Goal: Task Accomplishment & Management: Use online tool/utility

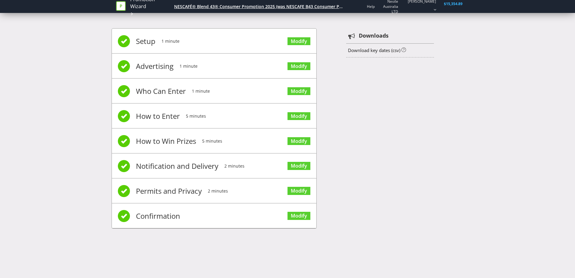
click at [270, 5] on div "NESCAFÉ® Blend 43® Consumer Promotion 2025 (was NESCAFE B43 Consumer Promotion)" at bounding box center [259, 7] width 170 height 6
click at [101, 6] on nav "Promotion Wizard NESCAFÉ® Blend 43® Consumer Promotion 2025 (was NESCAFE B43 Co…" at bounding box center [287, 6] width 575 height 13
click at [117, 6] on icon at bounding box center [121, 6] width 10 height 10
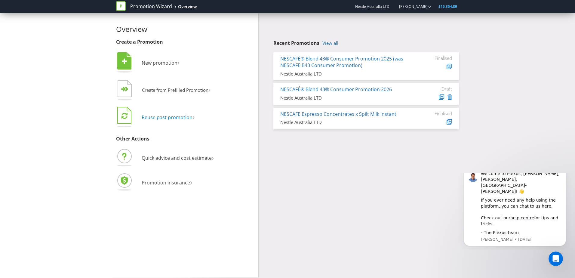
click at [177, 117] on span "Reuse past promotion" at bounding box center [167, 117] width 51 height 7
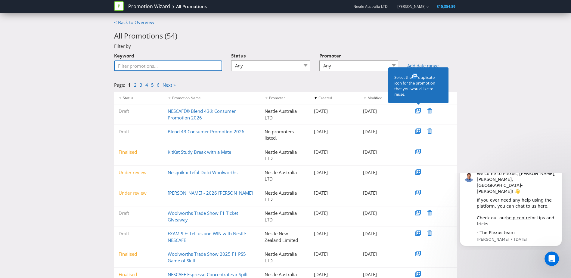
click at [200, 67] on input "Keyword" at bounding box center [168, 65] width 108 height 11
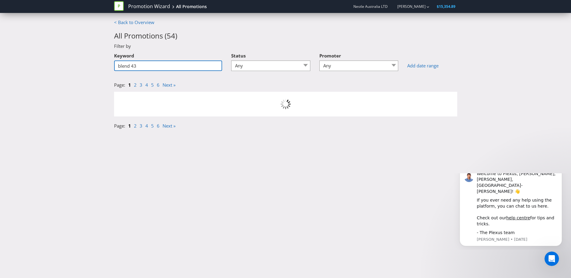
type input "blend 43"
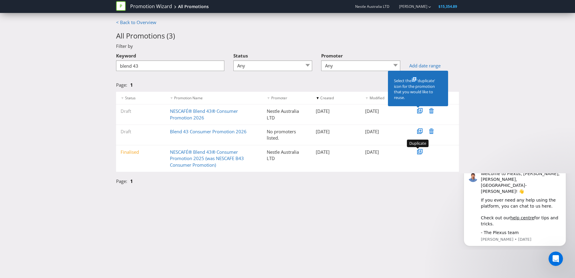
click at [420, 153] on icon at bounding box center [420, 151] width 3 height 3
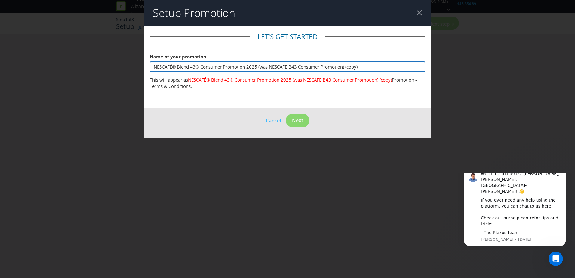
drag, startPoint x: 370, startPoint y: 68, endPoint x: 258, endPoint y: 62, distance: 112.1
click at [258, 62] on input "NESCAFÉ® Blend 43® Consumer Promotion 2025 (was NESCAFE B43 Consumer Promotion)…" at bounding box center [288, 66] width 276 height 11
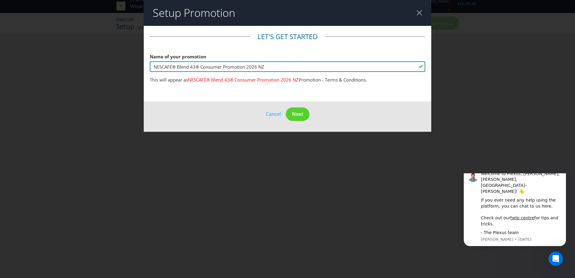
drag, startPoint x: 197, startPoint y: 70, endPoint x: 178, endPoint y: 70, distance: 18.1
click at [178, 70] on input "NESCAFÉ® Blend 43® Consumer Promotion 2026 NZ" at bounding box center [288, 66] width 276 height 11
click at [274, 66] on input "NESCAFÉ® Classic® Consumer Promotion 2026 NZ" at bounding box center [288, 66] width 276 height 11
type input "NESCAFÉ® Classic® Consumer Promotion 2026 NZ"
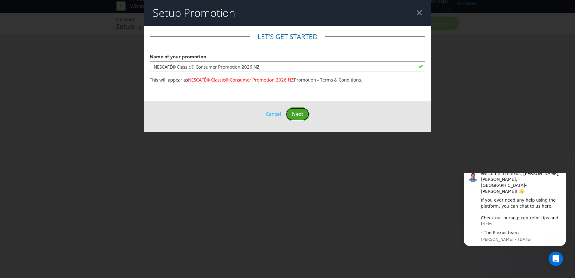
click at [302, 114] on span "Next" at bounding box center [297, 114] width 11 height 7
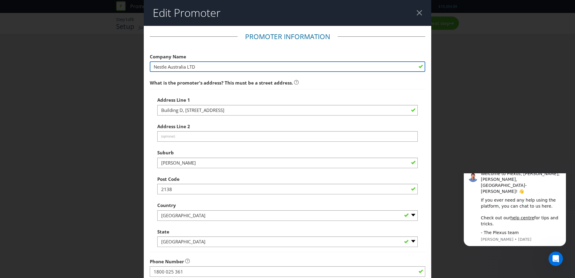
drag, startPoint x: 227, startPoint y: 63, endPoint x: 174, endPoint y: 67, distance: 52.8
click at [174, 67] on input "Nestle Australia LTD" at bounding box center [288, 66] width 276 height 11
click at [231, 68] on input "Nestle Australia LTD" at bounding box center [288, 66] width 276 height 11
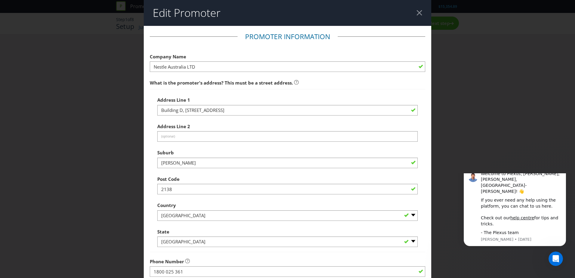
click at [420, 67] on span at bounding box center [420, 66] width 5 height 5
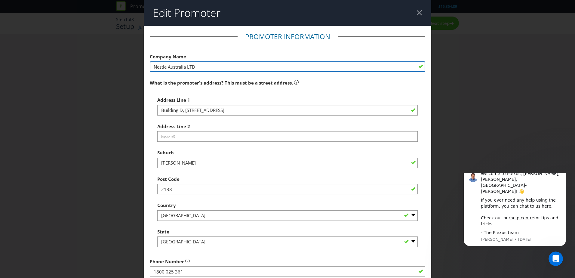
drag, startPoint x: 278, startPoint y: 68, endPoint x: 60, endPoint y: 64, distance: 218.2
click at [60, 64] on div "Edit Promoter Promoter Information Company Name Nestle Australia LTD What is th…" at bounding box center [287, 139] width 575 height 278
click at [217, 69] on input "nestle NZ" at bounding box center [288, 66] width 276 height 11
click at [218, 68] on input "nestle NZ" at bounding box center [288, 66] width 276 height 11
type input "n"
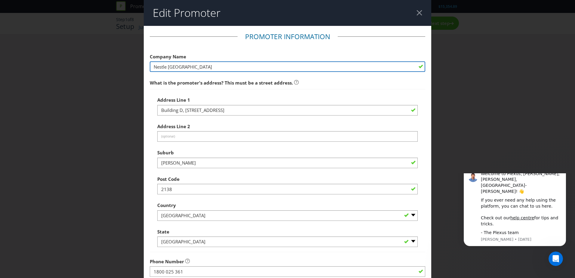
type input "Nestle [GEOGRAPHIC_DATA]"
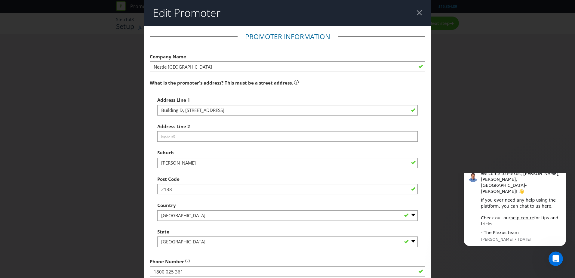
click at [222, 76] on fieldset "Promoter Information Company Name Nestle [GEOGRAPHIC_DATA] What is the promoter…" at bounding box center [288, 190] width 276 height 316
click at [417, 14] on div at bounding box center [420, 13] width 6 height 6
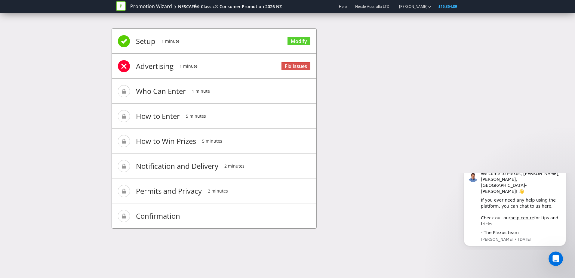
click at [120, 43] on span at bounding box center [124, 41] width 12 height 12
click at [289, 48] on span "Modify" at bounding box center [299, 41] width 23 height 24
click at [303, 41] on link "Modify" at bounding box center [299, 41] width 23 height 8
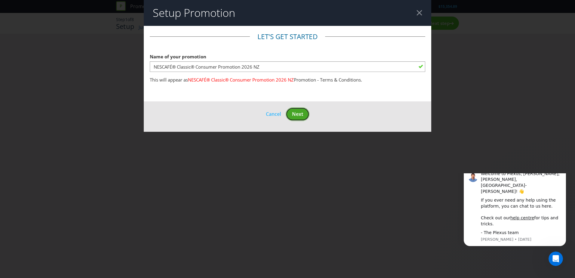
click at [296, 116] on span "Next" at bounding box center [297, 114] width 11 height 7
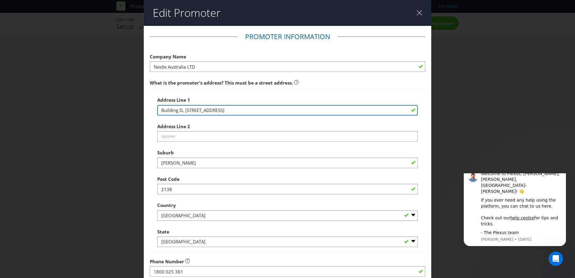
click at [241, 114] on input "Building D, [STREET_ADDRESS]" at bounding box center [287, 110] width 261 height 11
drag, startPoint x: 255, startPoint y: 114, endPoint x: 157, endPoint y: 113, distance: 97.8
click at [157, 113] on input "Building D, [STREET_ADDRESS]" at bounding box center [287, 110] width 261 height 11
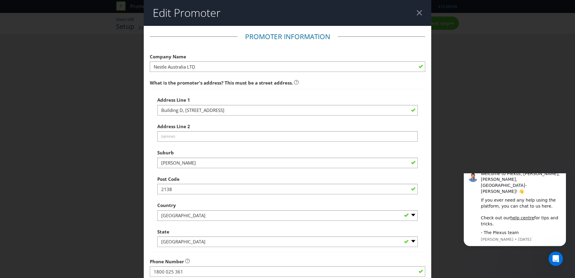
click at [188, 57] on div "Company Name Nestle Australia LTD" at bounding box center [288, 62] width 276 height 22
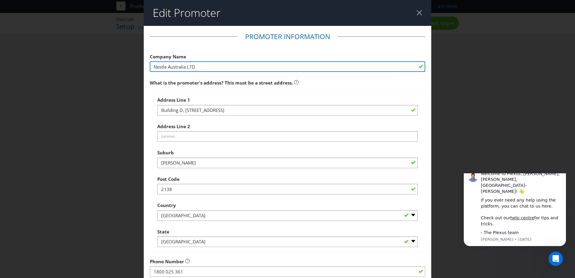
drag, startPoint x: 199, startPoint y: 69, endPoint x: 149, endPoint y: 62, distance: 50.4
click at [150, 62] on input "Nestle Australia LTD" at bounding box center [288, 66] width 276 height 11
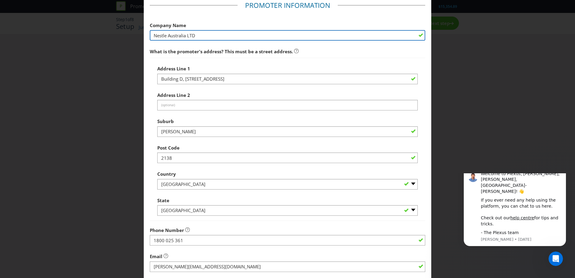
scroll to position [60, 0]
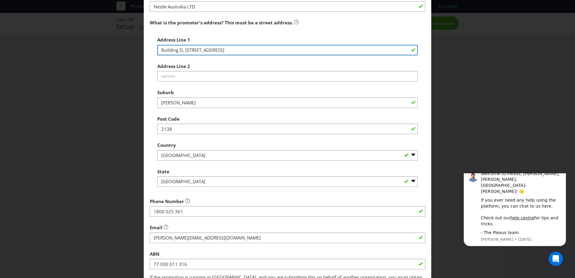
click at [253, 52] on input "Building D, [STREET_ADDRESS]" at bounding box center [287, 50] width 261 height 11
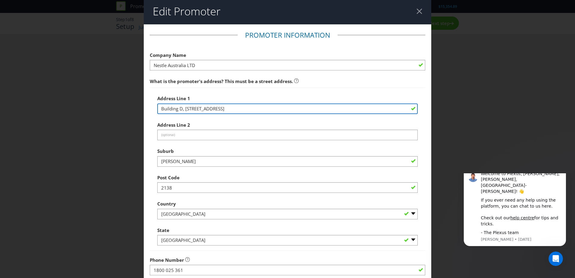
scroll to position [0, 0]
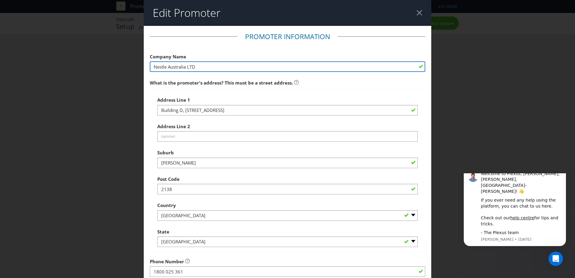
drag, startPoint x: 112, startPoint y: 58, endPoint x: 106, endPoint y: 58, distance: 5.7
click at [106, 58] on div "Edit Promoter Promoter Information Company Name Nestle Australia LTD What is th…" at bounding box center [287, 139] width 575 height 278
paste input "é New Zealand Limited"
type input "Nestlé New Zealand Limited"
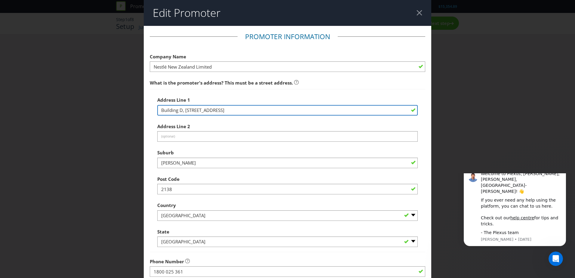
drag, startPoint x: 254, startPoint y: 110, endPoint x: 148, endPoint y: 111, distance: 105.6
click at [148, 111] on main "Promoter Information Company Name Nestlé New Zealand Limited What is the promot…" at bounding box center [288, 194] width 288 height 337
type input "[STREET_ADDRESS]"
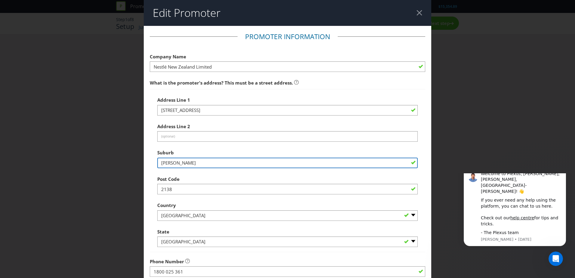
type input "[PERSON_NAME]"
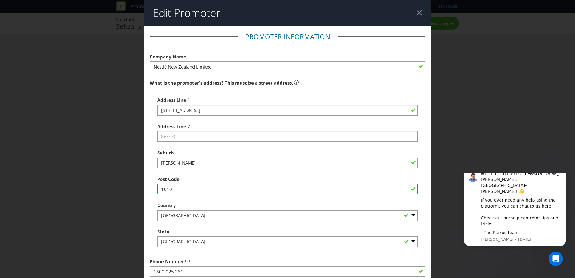
type input "1010"
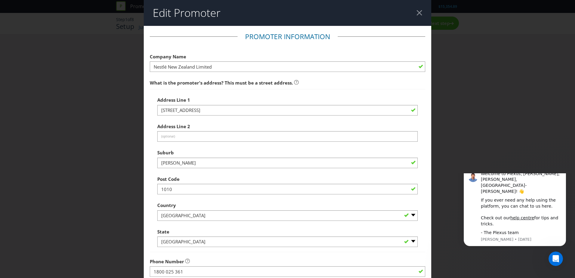
click at [184, 221] on div at bounding box center [287, 221] width 261 height 1
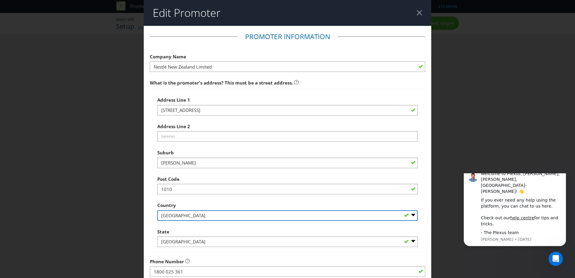
click at [184, 217] on select "-- Please Select [GEOGRAPHIC_DATA] [GEOGRAPHIC_DATA]" at bounding box center [287, 215] width 261 height 11
select select "NZ"
click at [157, 210] on select "-- Please Select [GEOGRAPHIC_DATA] [GEOGRAPHIC_DATA]" at bounding box center [287, 215] width 261 height 11
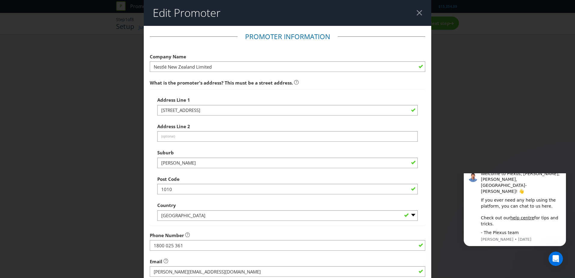
click at [182, 236] on span "Phone Number" at bounding box center [167, 235] width 34 height 6
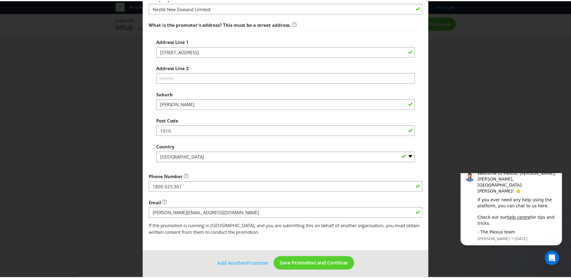
scroll to position [62, 0]
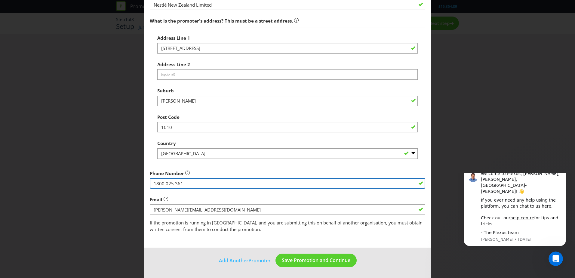
drag, startPoint x: 190, startPoint y: 183, endPoint x: 89, endPoint y: 177, distance: 101.0
click at [89, 177] on div "Edit Promoter Promoter Information Company Name Nestlé New Zealand Limited What…" at bounding box center [287, 139] width 575 height 278
type input "0800 830 840"
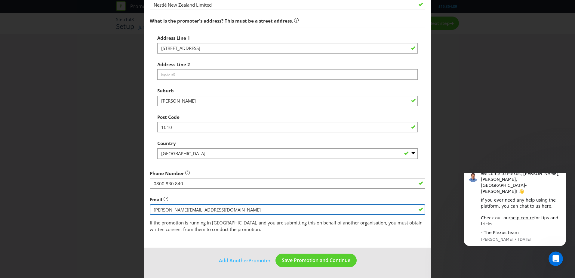
drag, startPoint x: 258, startPoint y: 212, endPoint x: 135, endPoint y: 208, distance: 122.9
click at [135, 208] on div "Edit Promoter Promoter Information Company Name Nestlé New Zealand Limited What…" at bounding box center [287, 139] width 575 height 278
type input "[EMAIL_ADDRESS][PERSON_NAME][DOMAIN_NAME]"
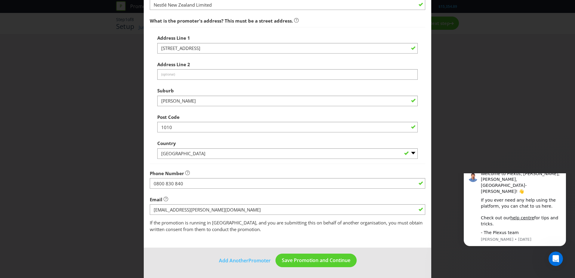
click at [290, 235] on main "Promoter Information Company Name Nestlé New Zealand Limited What is the promot…" at bounding box center [288, 106] width 288 height 284
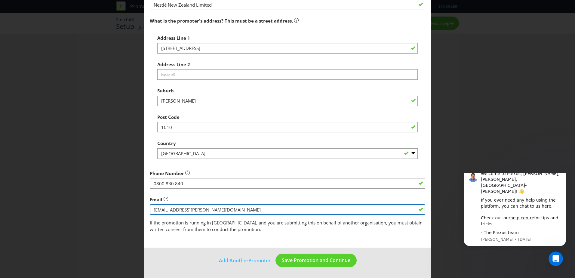
click at [221, 205] on input "string" at bounding box center [288, 209] width 276 height 11
drag, startPoint x: 215, startPoint y: 207, endPoint x: 128, endPoint y: 212, distance: 87.4
click at [101, 207] on div "Edit Promoter Promoter Information Company Name Nestlé New Zealand Limited What…" at bounding box center [287, 139] width 575 height 278
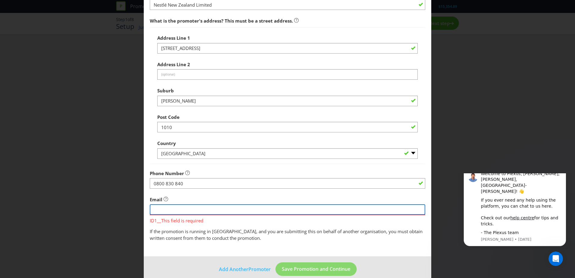
paste input "[DOMAIN_NAME][EMAIL_ADDRESS][DOMAIN_NAME]"
type input "[DOMAIN_NAME][EMAIL_ADDRESS][DOMAIN_NAME]"
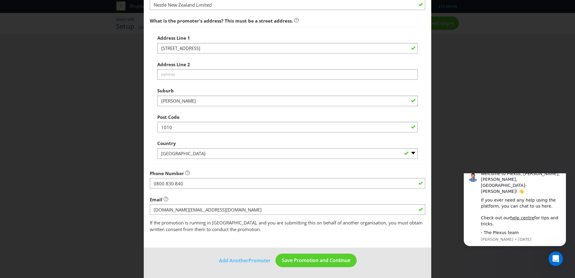
click at [244, 229] on span "If the promotion is running in [GEOGRAPHIC_DATA], and you are submitting this o…" at bounding box center [286, 226] width 273 height 12
click at [325, 256] on button "Save Promotion and Continue" at bounding box center [316, 261] width 81 height 14
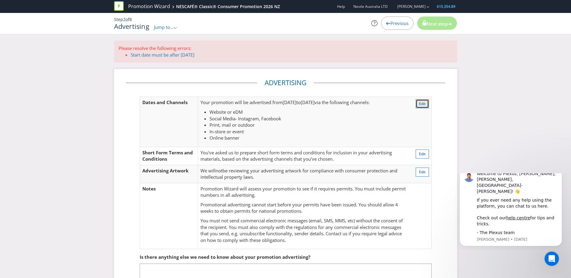
click at [422, 103] on span "Edit" at bounding box center [422, 103] width 7 height 5
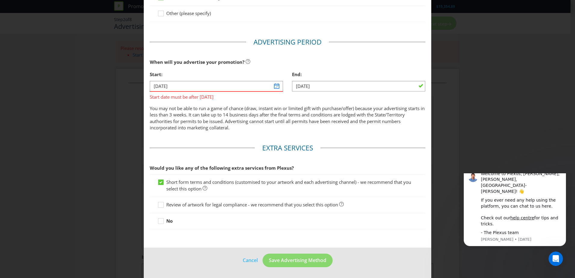
scroll to position [32, 0]
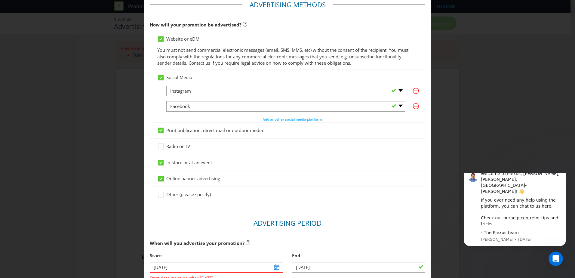
click at [160, 178] on icon at bounding box center [161, 179] width 3 height 2
click at [0, 0] on input "Online banner advertising" at bounding box center [0, 0] width 0 height 0
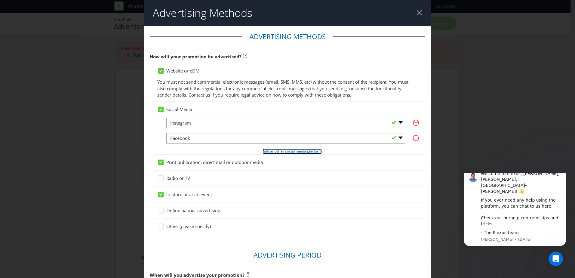
click at [306, 150] on span "Add another social media platform" at bounding box center [292, 151] width 59 height 5
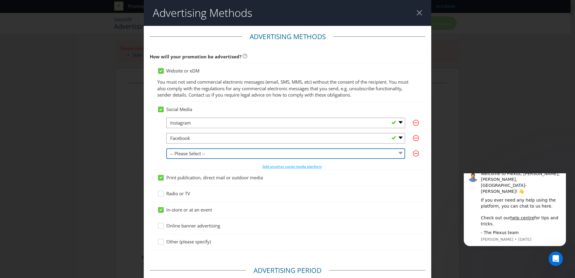
click at [190, 155] on select "-- Please Select -- Facebook X Instagram Snapchat LinkedIn Pinterest Tumblr You…" at bounding box center [285, 153] width 239 height 11
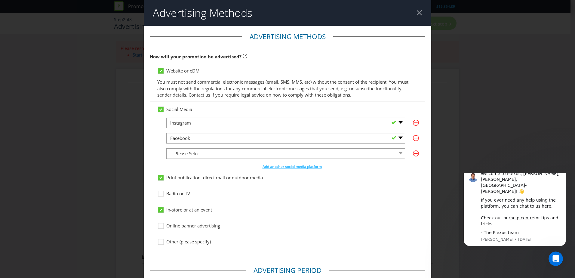
drag, startPoint x: 151, startPoint y: 151, endPoint x: 155, endPoint y: 151, distance: 4.0
click at [151, 151] on div "Social Media -- Please Select -- Facebook X Instagram Snapchat LinkedIn Pintere…" at bounding box center [288, 136] width 276 height 68
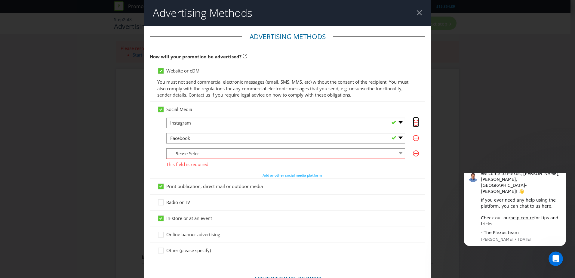
click at [415, 122] on icon "button" at bounding box center [416, 123] width 6 height 6
select select "FACEBOOK"
select select
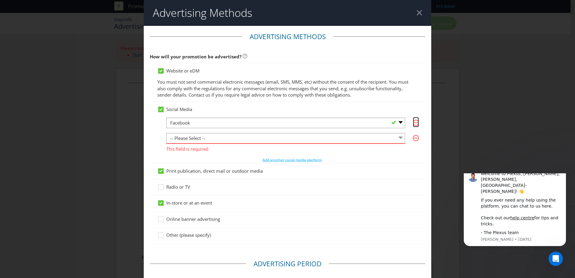
click at [415, 122] on icon "button" at bounding box center [416, 123] width 6 height 6
select select
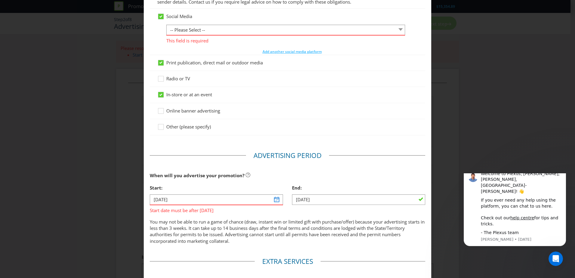
scroll to position [150, 0]
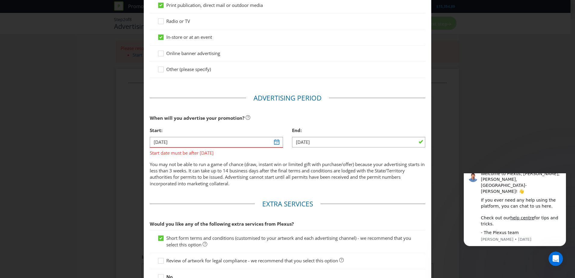
click at [284, 141] on div "Start: [DATE] Start date must be after [DATE]" at bounding box center [216, 142] width 142 height 36
click at [277, 144] on input "[DATE]" at bounding box center [216, 142] width 133 height 11
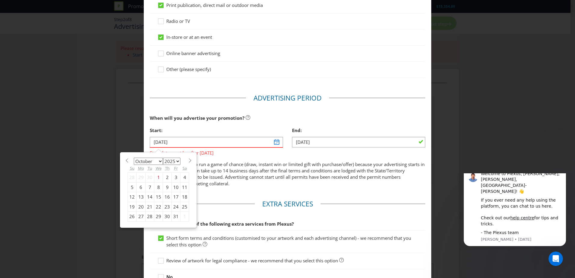
click at [169, 163] on select "2025 2026 2027 2028 2029 2030 2031 2032 2033 2034 2035" at bounding box center [171, 161] width 17 height 7
select select "2026"
click at [163, 158] on select "2025 2026 2027 2028 2029 2030 2031 2032 2033 2034 2035" at bounding box center [171, 161] width 17 height 7
click at [156, 161] on select "January February March April May June July August September October November De…" at bounding box center [148, 161] width 29 height 7
select select "3"
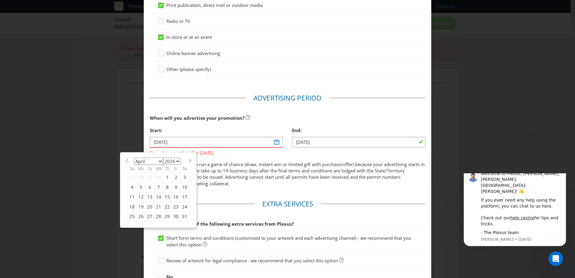
click at [134, 158] on select "January February March April May June July August September October November De…" at bounding box center [148, 161] width 29 height 7
click at [138, 215] on div "27" at bounding box center [141, 217] width 9 height 10
type input "[DATE]"
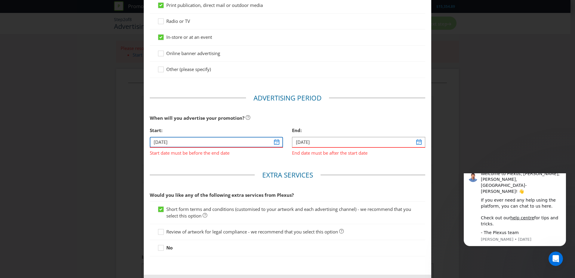
click at [277, 141] on input "[DATE]" at bounding box center [216, 142] width 133 height 11
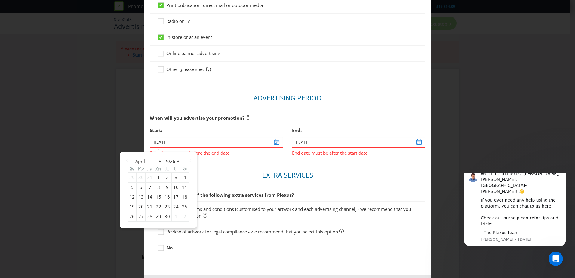
click at [137, 218] on div "27" at bounding box center [141, 217] width 9 height 10
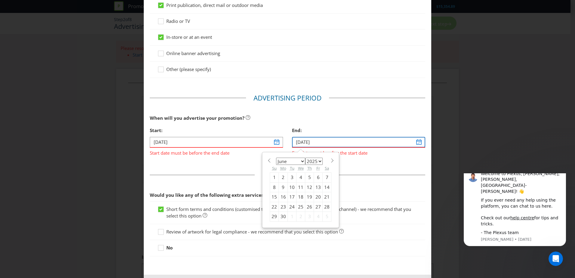
click at [414, 141] on input "[DATE]" at bounding box center [358, 142] width 133 height 11
click at [310, 160] on select "2025 2026 2027 2028 2029 2030 2031 2032 2033 2034 2035" at bounding box center [313, 161] width 17 height 7
select select "2026"
click at [305, 158] on select "2025 2026 2027 2028 2029 2030 2031 2032 2033 2034 2035" at bounding box center [313, 161] width 17 height 7
click at [268, 161] on span at bounding box center [269, 160] width 5 height 5
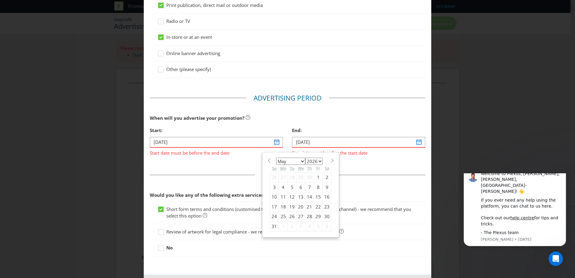
click at [268, 161] on span at bounding box center [269, 160] width 5 height 5
click at [330, 162] on span at bounding box center [332, 160] width 5 height 5
click at [327, 163] on div "January February March April May June July August September October November [D…" at bounding box center [301, 194] width 62 height 73
click at [330, 161] on span at bounding box center [332, 160] width 5 height 5
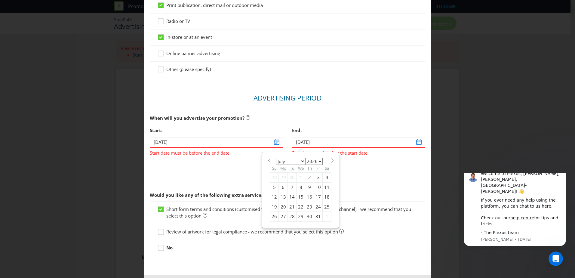
click at [330, 159] on span at bounding box center [332, 160] width 5 height 5
select select "7"
click at [271, 188] on div "2" at bounding box center [274, 187] width 9 height 10
type input "[DATE]"
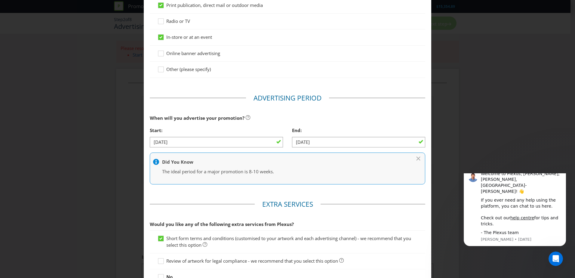
scroll to position [181, 0]
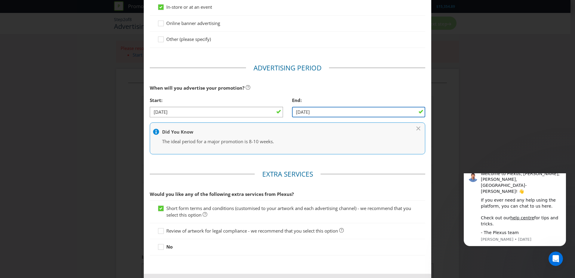
click at [343, 110] on input "[DATE]" at bounding box center [358, 112] width 133 height 11
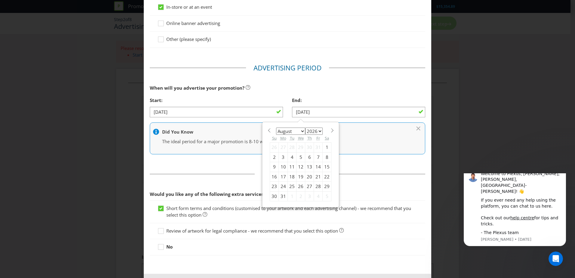
click at [270, 131] on section "January February March April May June July August September October November [D…" at bounding box center [301, 130] width 62 height 5
click at [267, 131] on span at bounding box center [269, 130] width 5 height 5
select select "6"
click at [272, 185] on div "26" at bounding box center [274, 187] width 9 height 10
type input "[DATE]"
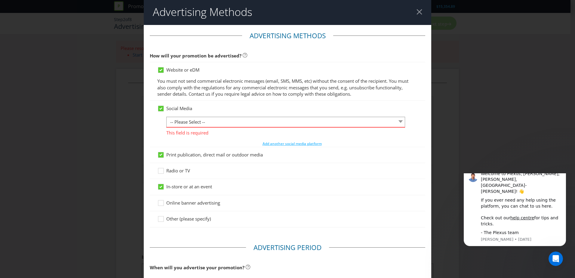
scroll to position [0, 0]
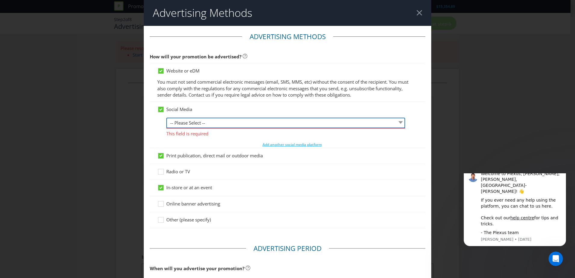
click at [232, 123] on select "-- Please Select -- Facebook X Instagram Snapchat LinkedIn Pinterest Tumblr You…" at bounding box center [285, 123] width 239 height 11
select select "FACEBOOK"
click at [166, 118] on select "-- Please Select -- Facebook X Instagram Snapchat LinkedIn Pinterest Tumblr You…" at bounding box center [285, 123] width 239 height 11
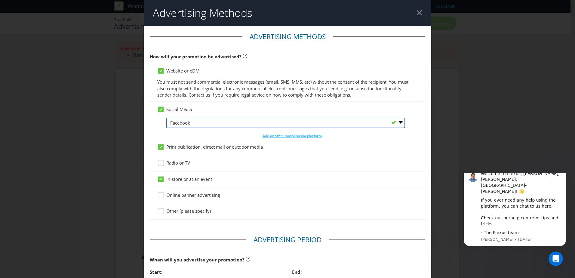
click at [234, 126] on select "-- Please Select -- Facebook X Instagram Snapchat LinkedIn Pinterest Tumblr You…" at bounding box center [285, 123] width 239 height 11
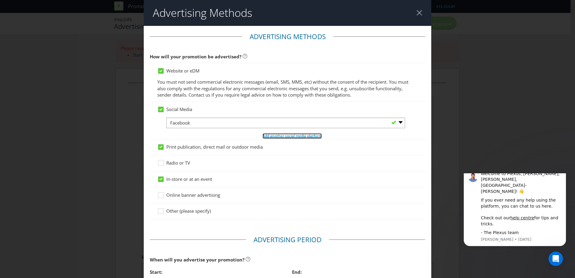
click at [273, 138] on span "Add another social media platform" at bounding box center [292, 135] width 59 height 5
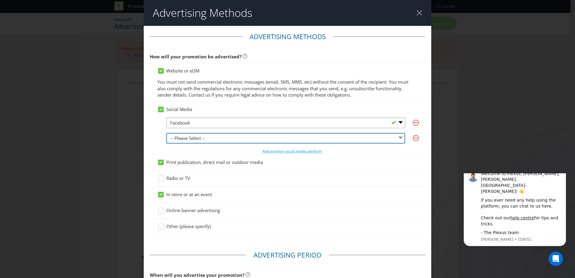
click at [212, 134] on select "-- Please Select -- Facebook X Instagram Snapchat LinkedIn Pinterest Tumblr You…" at bounding box center [285, 138] width 239 height 11
select select "INSTAGRAM"
click at [166, 133] on select "-- Please Select -- Facebook X Instagram Snapchat LinkedIn Pinterest Tumblr You…" at bounding box center [285, 138] width 239 height 11
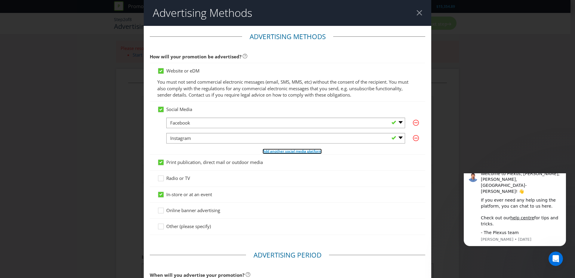
click at [274, 149] on span "Add another social media platform" at bounding box center [292, 151] width 59 height 5
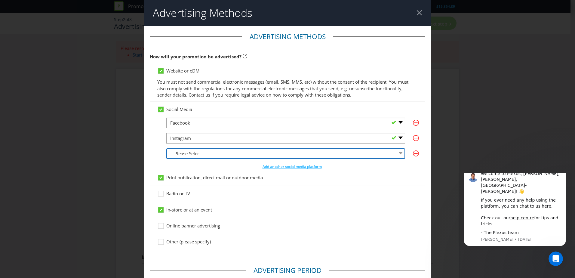
click at [208, 152] on select "-- Please Select -- Facebook X Instagram Snapchat LinkedIn Pinterest Tumblr You…" at bounding box center [285, 153] width 239 height 11
select select "OTHER"
click at [166, 148] on select "-- Please Select -- Facebook X Instagram Snapchat LinkedIn Pinterest Tumblr You…" at bounding box center [285, 153] width 239 height 11
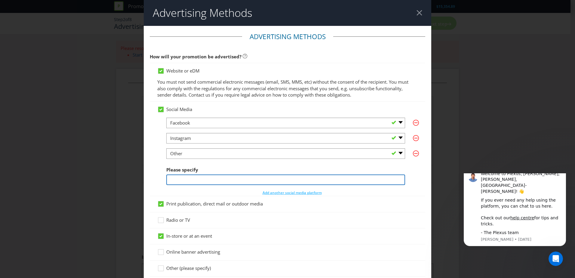
click at [195, 178] on input "text" at bounding box center [285, 180] width 239 height 11
type input "TikTok"
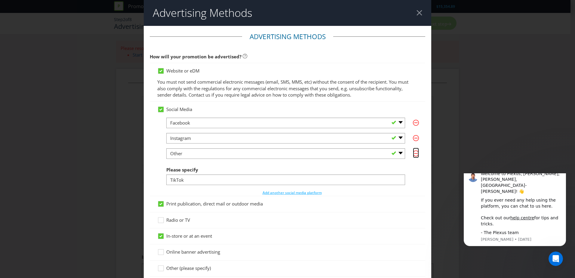
click at [415, 153] on icon "button" at bounding box center [416, 153] width 6 height 6
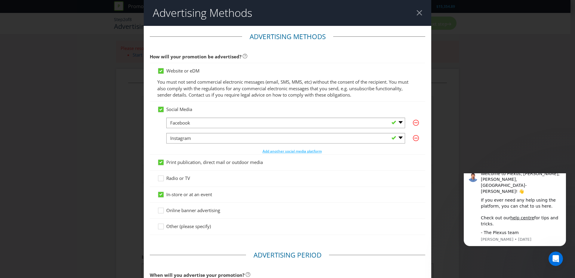
click at [152, 132] on div "Social Media -- Please Select -- Facebook X Instagram Snapchat LinkedIn Pintere…" at bounding box center [288, 128] width 276 height 53
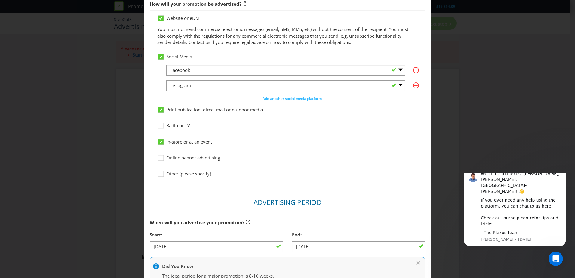
scroll to position [60, 0]
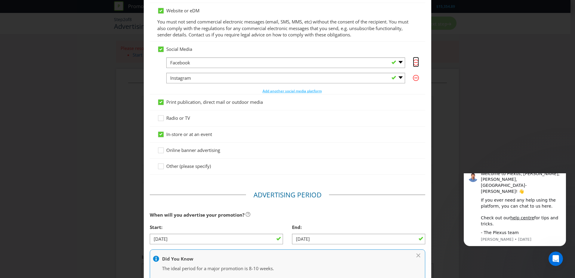
click at [413, 63] on icon "button" at bounding box center [416, 63] width 6 height 6
select select "INSTAGRAM"
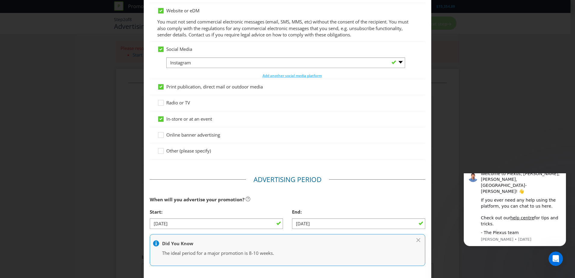
click at [162, 53] on div at bounding box center [287, 52] width 261 height 1
click at [163, 51] on icon at bounding box center [161, 50] width 9 height 9
click at [0, 0] on input "Social Media" at bounding box center [0, 0] width 0 height 0
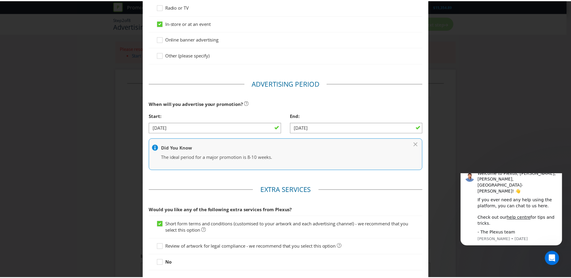
scroll to position [177, 0]
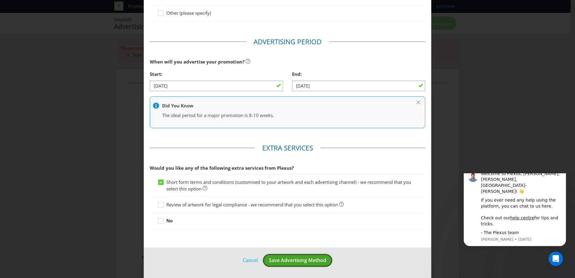
click at [310, 262] on span "Save Advertising Method" at bounding box center [297, 260] width 57 height 7
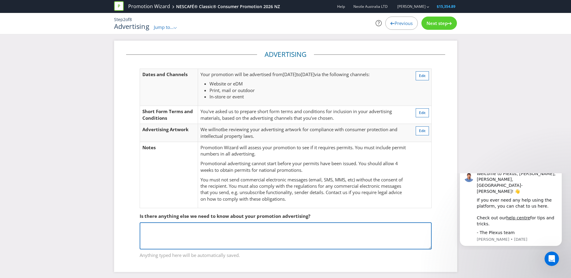
click at [279, 242] on textarea at bounding box center [286, 235] width 292 height 27
type textarea "This will be an instant win mechanic in [GEOGRAPHIC_DATA] - Online entries will…"
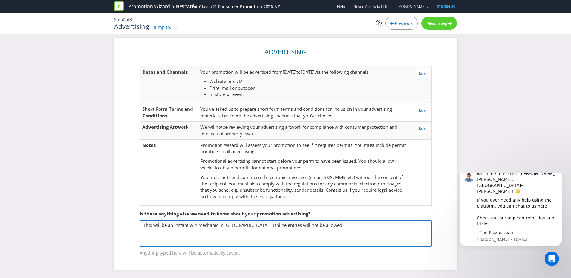
scroll to position [3, 0]
click at [304, 226] on textarea "This will be an instant win mechanic in [GEOGRAPHIC_DATA] - Online entries will…" at bounding box center [286, 232] width 292 height 27
click at [309, 225] on textarea "This will be an instant win mechanic in [GEOGRAPHIC_DATA] - Online entries will…" at bounding box center [286, 232] width 292 height 27
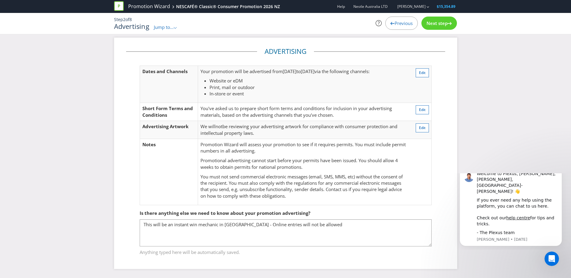
click at [295, 256] on fieldset "Is there anything else we need to know about your promotion advertising? This w…" at bounding box center [285, 229] width 319 height 62
click at [444, 23] on span "Next step" at bounding box center [436, 23] width 21 height 6
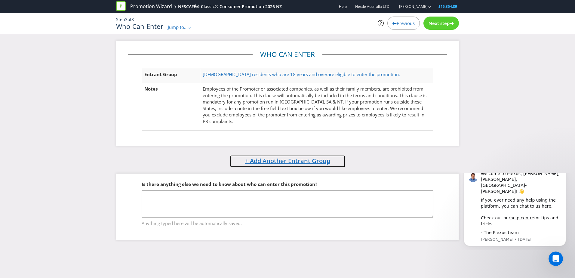
click at [280, 159] on span "+ Add Another Entrant Group" at bounding box center [287, 161] width 85 height 8
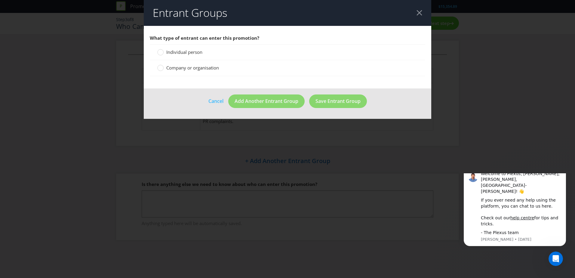
click at [190, 52] on span "Individual person" at bounding box center [184, 52] width 36 height 6
click at [0, 0] on input "Individual person" at bounding box center [0, 0] width 0 height 0
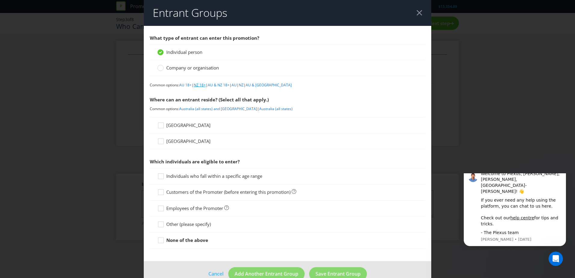
click at [205, 86] on link "NZ 18+" at bounding box center [200, 84] width 12 height 5
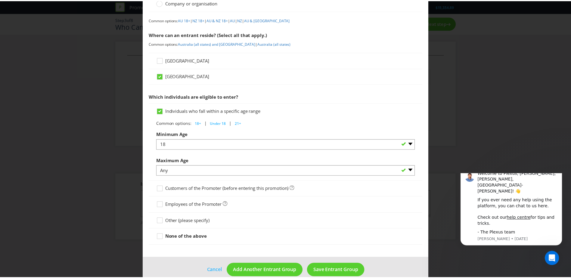
scroll to position [75, 0]
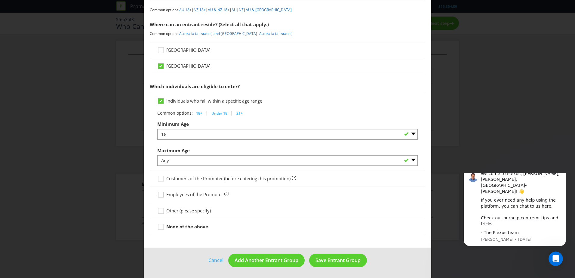
click at [163, 194] on icon at bounding box center [161, 195] width 9 height 9
click at [0, 0] on input "Employees of the Promoter" at bounding box center [0, 0] width 0 height 0
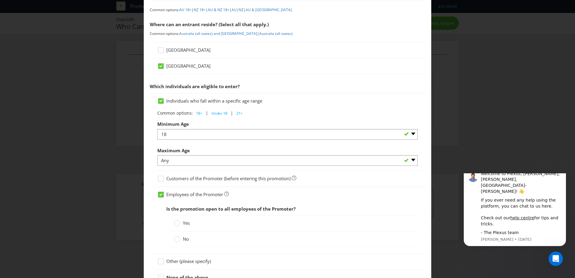
click at [163, 196] on icon at bounding box center [160, 194] width 5 height 5
click at [0, 0] on input "Employees of the Promoter" at bounding box center [0, 0] width 0 height 0
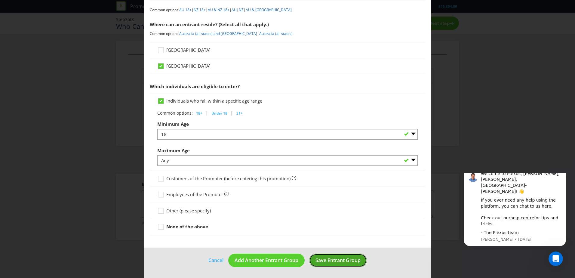
click at [349, 257] on span "Save Entrant Group" at bounding box center [338, 260] width 45 height 7
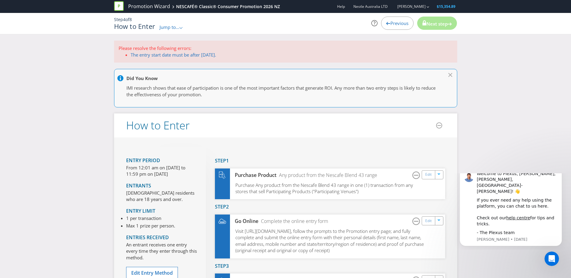
click at [392, 24] on span "Previous" at bounding box center [399, 23] width 18 height 6
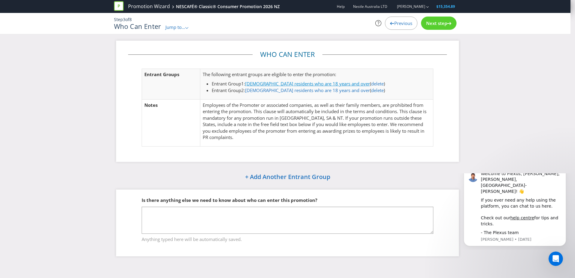
click at [313, 84] on link "[DEMOGRAPHIC_DATA] residents who are 18 years and over" at bounding box center [307, 84] width 125 height 6
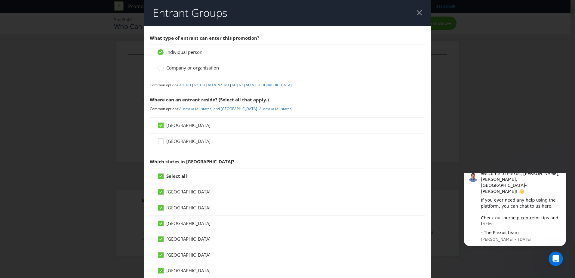
click at [417, 3] on header "Entrant Groups" at bounding box center [288, 13] width 288 height 26
click at [417, 11] on div at bounding box center [420, 13] width 6 height 6
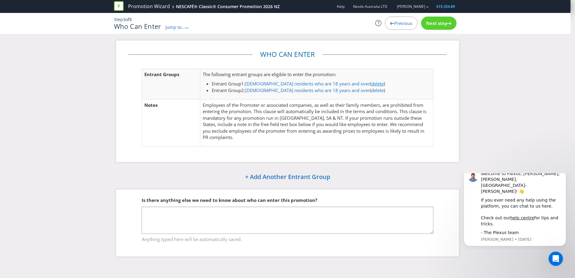
click at [371, 83] on link "delete" at bounding box center [377, 84] width 13 height 6
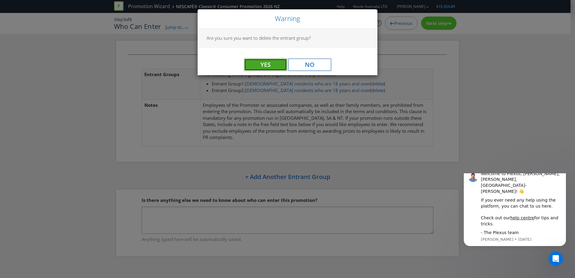
click at [275, 64] on button "Yes" at bounding box center [265, 65] width 43 height 12
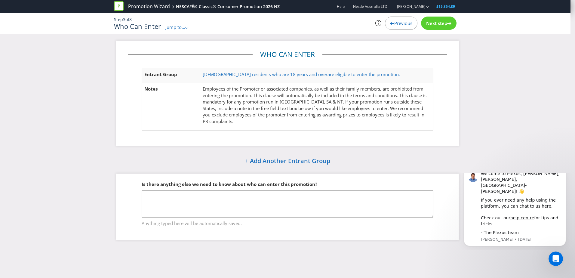
click at [273, 73] on span "[DEMOGRAPHIC_DATA] residents who are 18 years and over" at bounding box center [265, 74] width 125 height 6
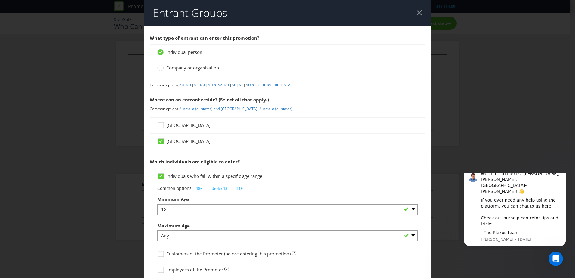
click at [417, 14] on div at bounding box center [420, 13] width 6 height 6
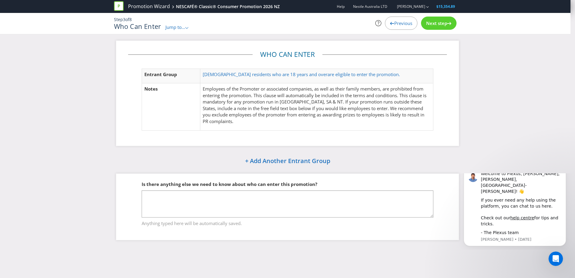
click at [286, 128] on td "Employees of the Promoter or associated companies, as well as their family memb…" at bounding box center [316, 106] width 233 height 47
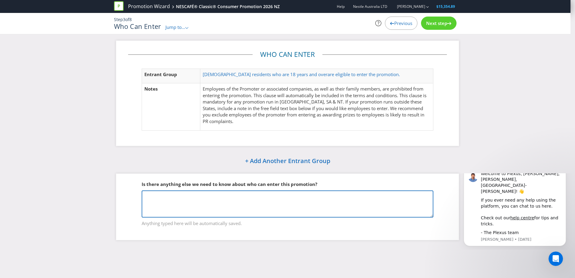
click at [262, 212] on textarea at bounding box center [288, 204] width 292 height 27
click at [220, 211] on textarea at bounding box center [288, 204] width 292 height 27
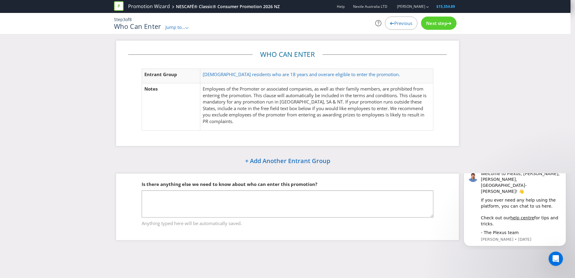
click at [452, 30] on div "Step 3 of 8 Who Can Enter Jump to... .st0{fill-rule:evenodd;clip-rule:evenodd;}…" at bounding box center [286, 24] width 352 height 14
click at [446, 23] on span "Next step" at bounding box center [436, 23] width 21 height 6
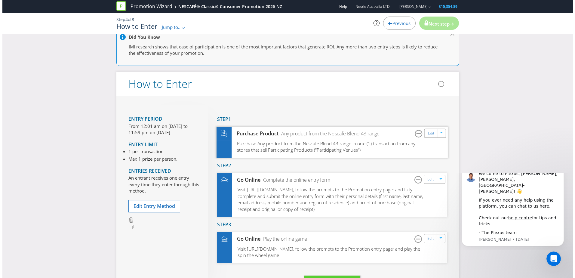
scroll to position [60, 0]
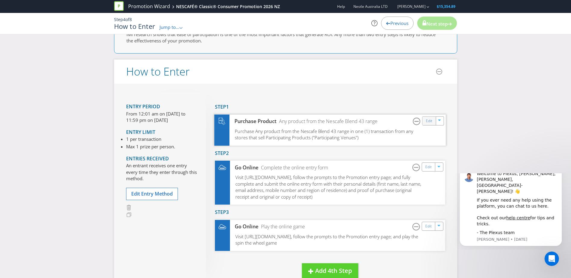
click at [433, 123] on div "Edit" at bounding box center [429, 121] width 14 height 8
click at [439, 122] on icon "button" at bounding box center [440, 121] width 4 height 4
click at [388, 130] on span "Purchase Any product from the Nescafe Blend 43 range in one (1) transaction fro…" at bounding box center [324, 134] width 178 height 13
click at [426, 122] on link "Edit" at bounding box center [429, 121] width 6 height 7
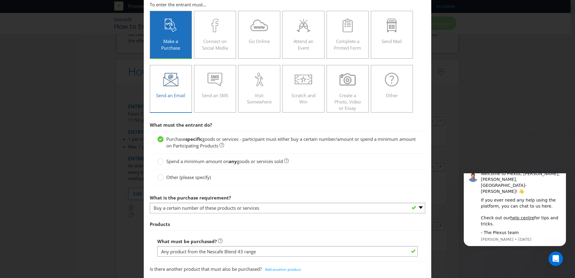
scroll to position [90, 0]
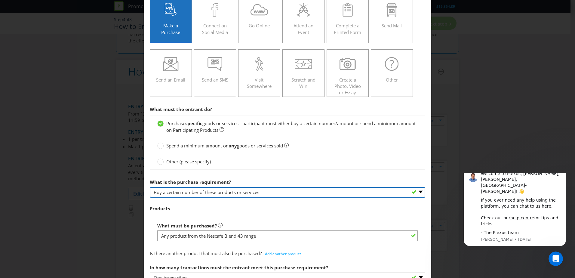
click at [254, 196] on select "-- Please select -- Buy a certain number of these products or services Spend a …" at bounding box center [288, 192] width 276 height 11
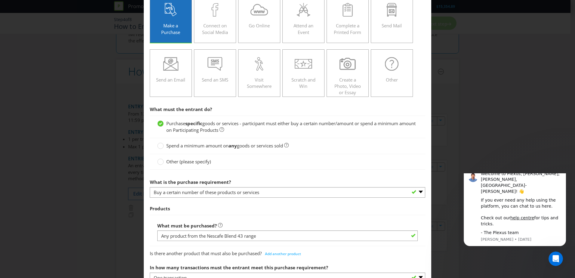
click at [275, 183] on div "What is the purchase requirement? -- Please select -- Buy a certain number of t…" at bounding box center [288, 187] width 276 height 22
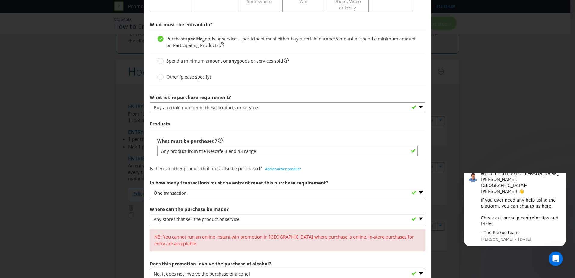
scroll to position [181, 0]
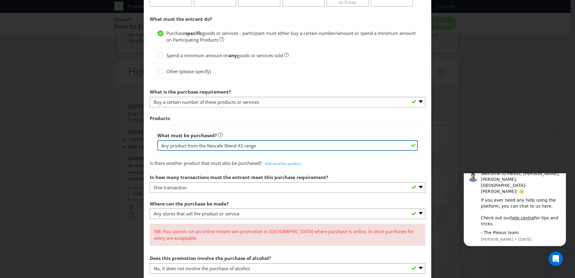
click at [263, 150] on input "Any product from the Nescafe Blend 43 range" at bounding box center [287, 145] width 261 height 11
drag, startPoint x: 265, startPoint y: 147, endPoint x: 231, endPoint y: 148, distance: 34.0
click at [231, 148] on input "Any product from the Nescafe Blend 43 range" at bounding box center [287, 145] width 261 height 11
click at [239, 147] on input "Any product from the Nescafe Blend 43 range" at bounding box center [287, 145] width 261 height 11
drag, startPoint x: 242, startPoint y: 146, endPoint x: 226, endPoint y: 145, distance: 16.6
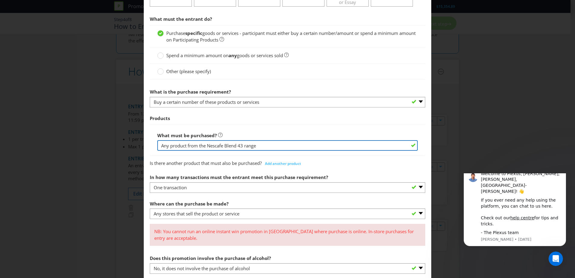
click at [226, 145] on input "Any product from the Nescafe Blend 43 range" at bounding box center [287, 145] width 261 height 11
drag, startPoint x: 223, startPoint y: 146, endPoint x: 208, endPoint y: 147, distance: 15.4
click at [208, 147] on input "Any product from the Nescafe Classic range" at bounding box center [287, 145] width 261 height 11
paste input "text"
click at [209, 142] on input "Any product from the Nescafe Classic range" at bounding box center [287, 145] width 261 height 11
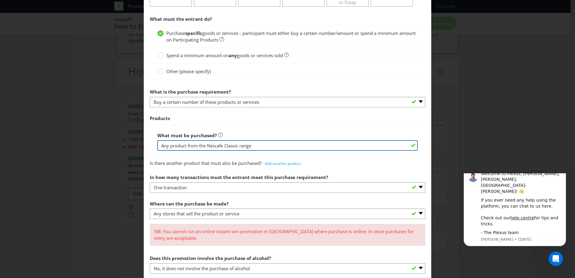
click at [224, 147] on input "Any product from the Nescafe Classic range" at bounding box center [287, 145] width 261 height 11
click at [222, 147] on input "Any product from the Nescafe Classic range" at bounding box center [287, 145] width 261 height 11
click at [222, 146] on input "Any product from the Nescafe Classic range" at bounding box center [287, 145] width 261 height 11
paste input "é"
click at [260, 147] on input "Any product from the Nescafé Classic range" at bounding box center [287, 145] width 261 height 11
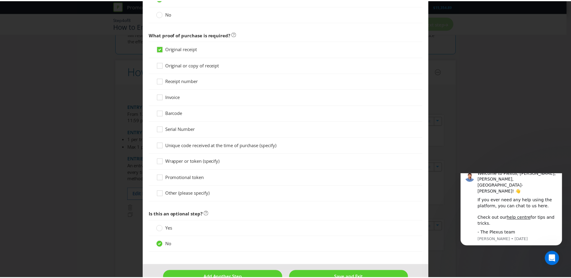
scroll to position [498, 0]
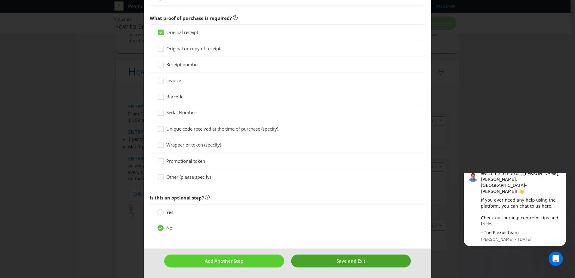
type input "Any product from the Nescafé Classic range"
click at [312, 260] on button "Save and Exit" at bounding box center [351, 261] width 120 height 13
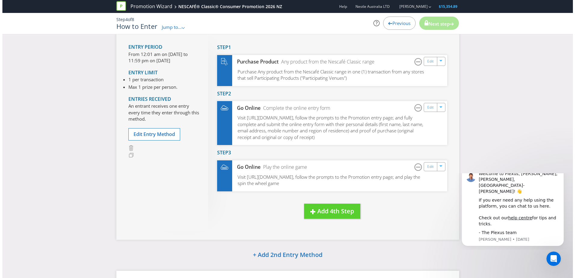
scroll to position [120, 0]
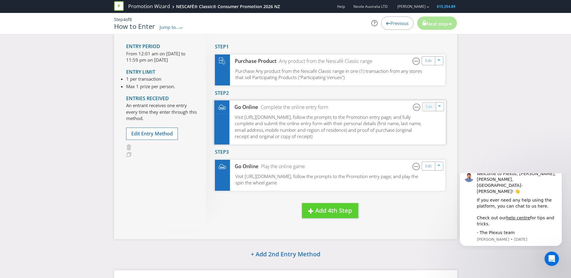
click at [429, 110] on link "Edit" at bounding box center [429, 107] width 6 height 7
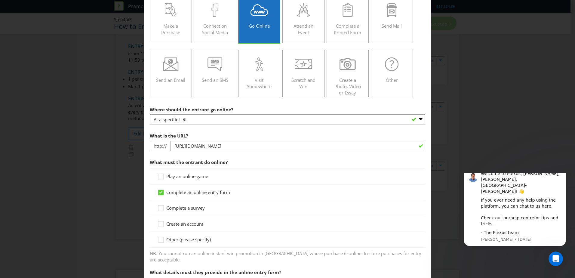
scroll to position [90, 0]
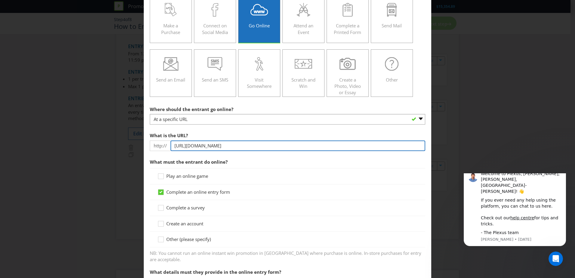
click at [234, 146] on input "[URL][DOMAIN_NAME]" at bounding box center [298, 146] width 255 height 11
drag, startPoint x: 322, startPoint y: 146, endPoint x: 270, endPoint y: 146, distance: 51.8
click at [270, 146] on input "[URL][DOMAIN_NAME]" at bounding box center [298, 146] width 255 height 11
click at [279, 145] on input "[URL][DOMAIN_NAME]" at bounding box center [298, 146] width 255 height 11
drag, startPoint x: 318, startPoint y: 145, endPoint x: 276, endPoint y: 146, distance: 41.2
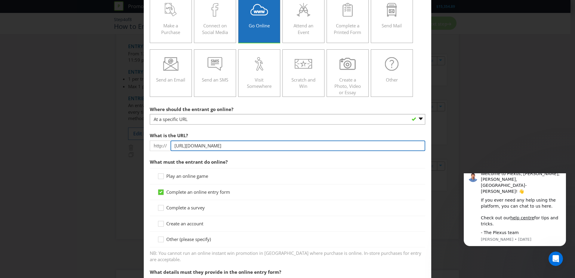
click at [276, 146] on input "[URL][DOMAIN_NAME]" at bounding box center [298, 146] width 255 height 11
drag, startPoint x: 277, startPoint y: 147, endPoint x: 261, endPoint y: 145, distance: 16.1
click at [261, 145] on input "[URL][DOMAIN_NAME]" at bounding box center [298, 146] width 255 height 11
click at [285, 144] on input "[URL][DOMAIN_NAME]" at bounding box center [298, 146] width 255 height 11
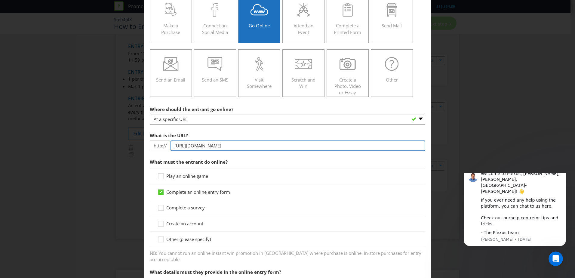
type input "[URL][DOMAIN_NAME]"
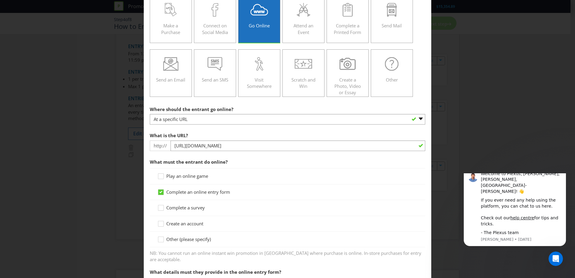
click at [261, 157] on span "What must the entrant do online?" at bounding box center [288, 162] width 276 height 12
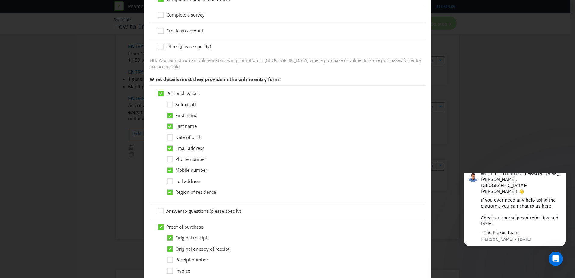
scroll to position [361, 0]
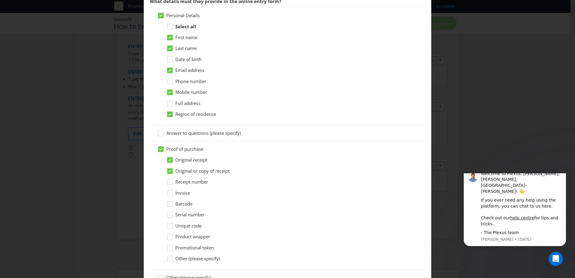
click at [184, 179] on span "Receipt number" at bounding box center [191, 182] width 33 height 6
click at [0, 0] on input "Receipt number" at bounding box center [0, 0] width 0 height 0
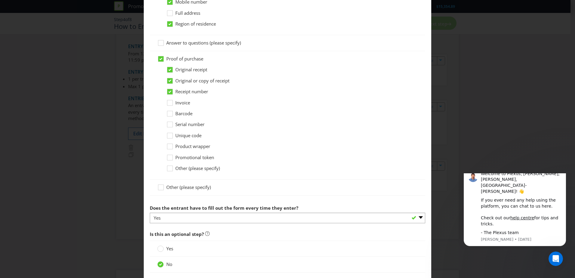
scroll to position [482, 0]
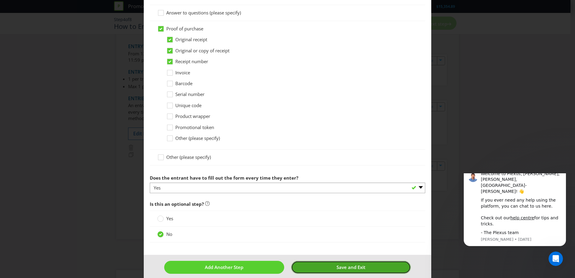
click at [337, 264] on span "Save and Exit" at bounding box center [351, 267] width 29 height 6
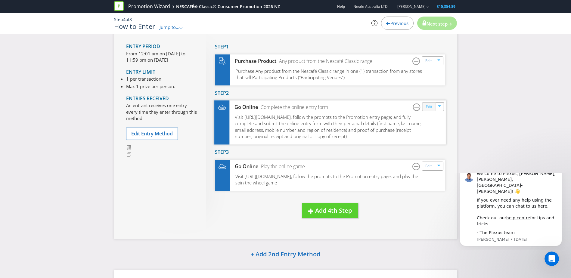
click at [431, 107] on link "Edit" at bounding box center [429, 107] width 6 height 7
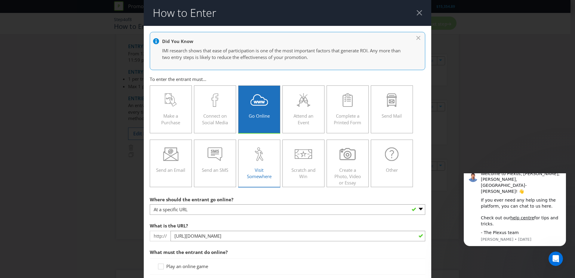
scroll to position [90, 0]
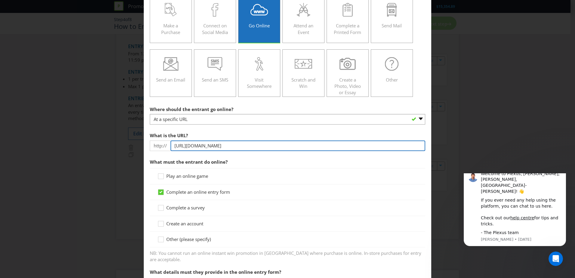
click at [233, 146] on input "[URL][DOMAIN_NAME]" at bounding box center [298, 146] width 255 height 11
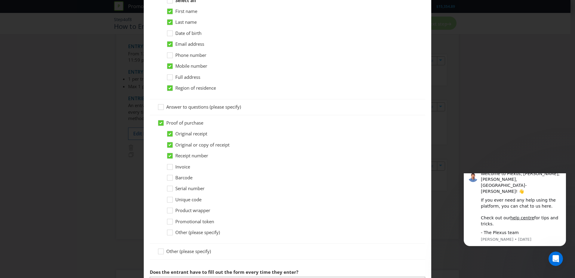
scroll to position [482, 0]
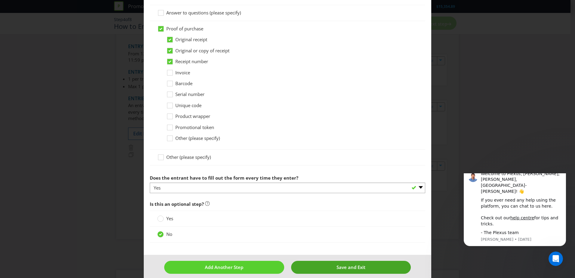
type input "[URL][DOMAIN_NAME]"
click at [337, 264] on span "Save and Exit" at bounding box center [351, 267] width 29 height 6
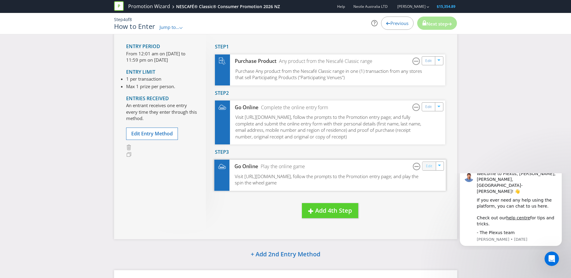
click at [430, 169] on link "Edit" at bounding box center [429, 166] width 6 height 7
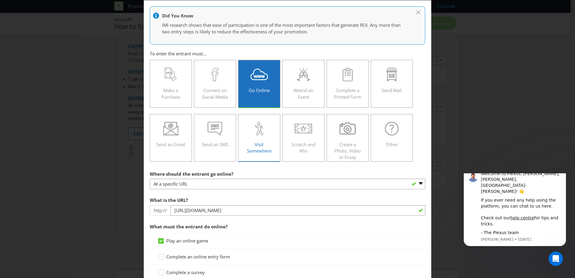
scroll to position [60, 0]
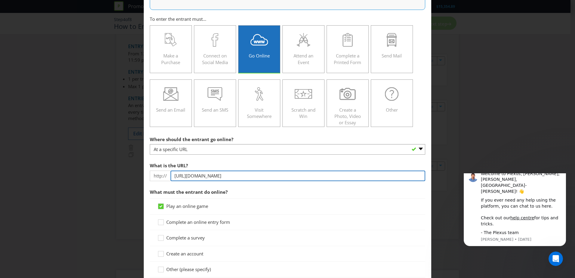
click at [258, 178] on input "[URL][DOMAIN_NAME]" at bounding box center [298, 176] width 255 height 11
click at [233, 175] on input "[URL][DOMAIN_NAME]" at bounding box center [298, 176] width 255 height 11
drag, startPoint x: 277, startPoint y: 175, endPoint x: 260, endPoint y: 175, distance: 16.6
click at [260, 175] on input "[URL][DOMAIN_NAME]" at bounding box center [298, 176] width 255 height 11
click at [284, 175] on input "[URL][DOMAIN_NAME]" at bounding box center [298, 176] width 255 height 11
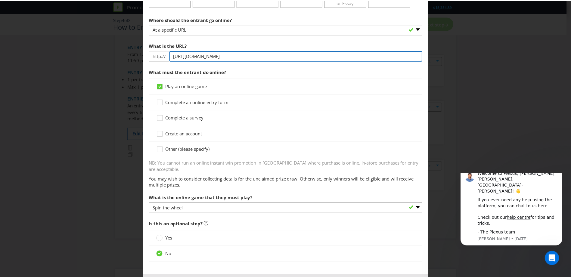
scroll to position [200, 0]
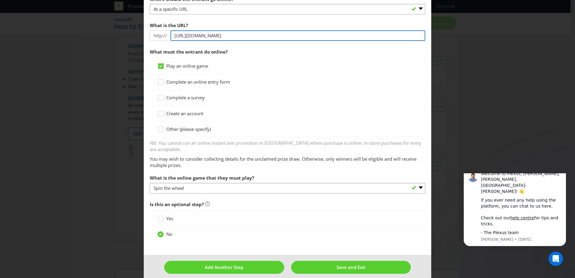
type input "[URL][DOMAIN_NAME]"
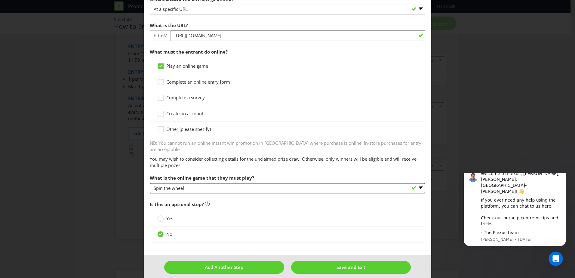
click at [248, 183] on select "-- Please select -- Spin the wheel Swipe to scratch on screen Other (please spe…" at bounding box center [288, 188] width 276 height 11
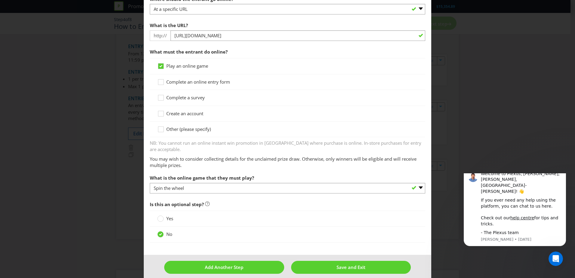
click at [255, 172] on div "What is the online game that they must play? -- Please select -- Spin the wheel…" at bounding box center [288, 183] width 276 height 22
click at [346, 264] on span "Save and Exit" at bounding box center [351, 267] width 29 height 6
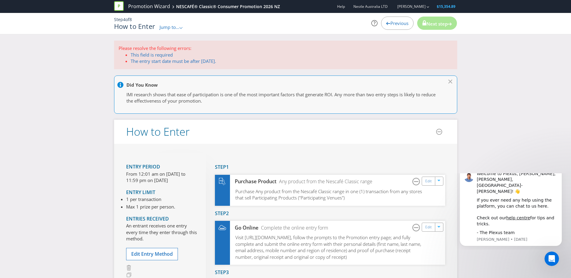
click at [211, 57] on li "This field is required" at bounding box center [292, 55] width 322 height 6
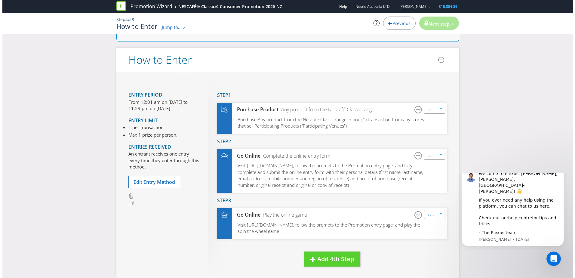
scroll to position [90, 0]
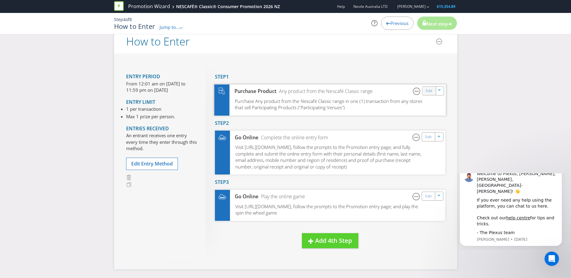
click at [433, 94] on div "Edit" at bounding box center [429, 91] width 14 height 8
click at [148, 81] on p "From 12:01 am on [DATE] to 11:59 pm on [DATE]" at bounding box center [161, 87] width 71 height 13
click at [157, 164] on span "Edit Entry Method" at bounding box center [152, 163] width 42 height 7
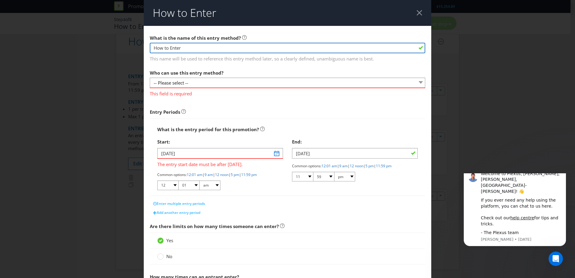
click at [194, 49] on input "How to Enter" at bounding box center [288, 48] width 276 height 11
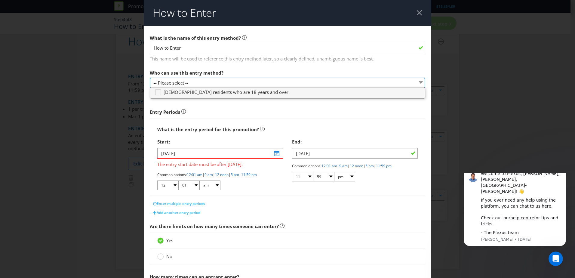
click at [194, 82] on select "-- Please select --" at bounding box center [288, 83] width 276 height 11
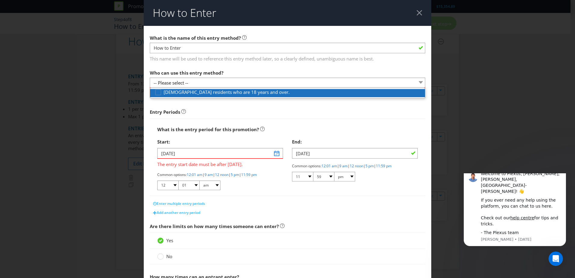
click at [209, 93] on span "[DEMOGRAPHIC_DATA] residents who are 18 years and over." at bounding box center [227, 92] width 126 height 6
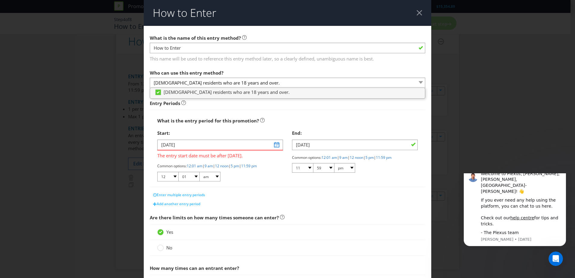
click at [280, 108] on span "Entry Periods" at bounding box center [288, 101] width 276 height 17
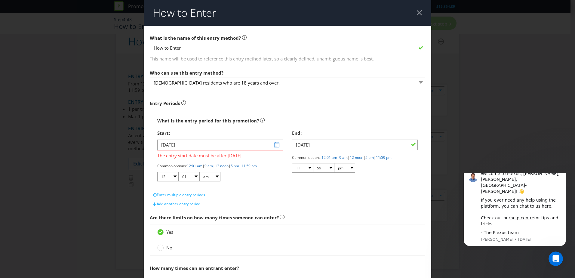
click at [278, 145] on span at bounding box center [278, 144] width 5 height 5
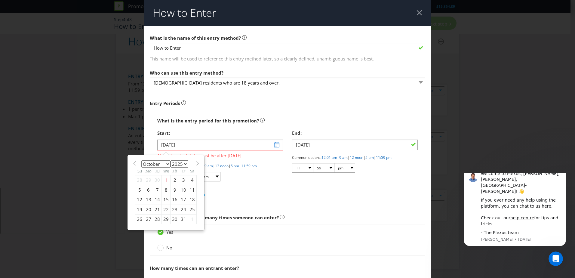
click at [259, 227] on div "Yes" at bounding box center [288, 232] width 276 height 16
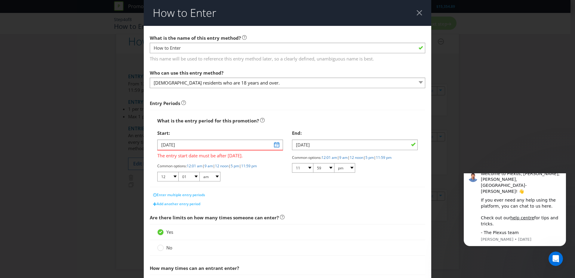
click at [276, 144] on span at bounding box center [278, 144] width 5 height 5
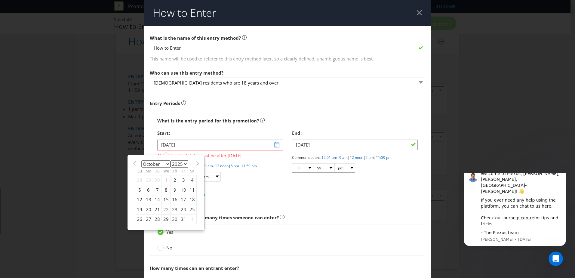
click at [144, 165] on select "January February March April May June July August September October November De…" at bounding box center [155, 163] width 29 height 7
select select "3"
click at [141, 160] on select "January February March April May June July August September October November De…" at bounding box center [155, 163] width 29 height 7
click at [146, 219] on div "28" at bounding box center [148, 219] width 9 height 10
type input "[DATE]"
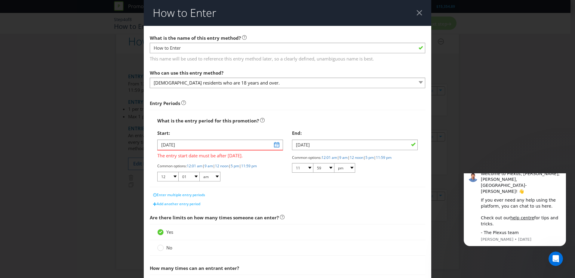
click at [283, 151] on div "Start: [DATE] The entry start date must be after [DATE]. Common options: 12:01 …" at bounding box center [220, 157] width 135 height 60
click at [277, 145] on span at bounding box center [278, 144] width 5 height 5
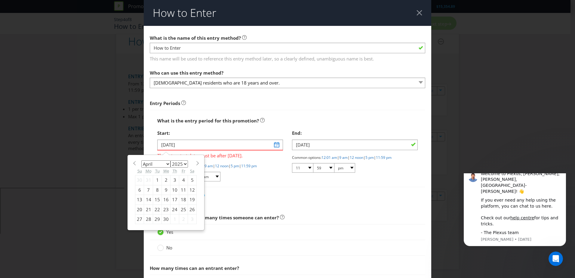
click at [149, 159] on div "January February March April May June July August September October November [D…" at bounding box center [166, 193] width 68 height 70
click at [181, 163] on select "2025 2026 2027 2028 2029 2030 2031 2032 2033 2034 2035" at bounding box center [179, 163] width 17 height 7
select select "2026"
click at [171, 160] on select "2025 2026 2027 2028 2029 2030 2031 2032 2033 2034 2035" at bounding box center [179, 163] width 17 height 7
click at [145, 219] on div "27" at bounding box center [148, 219] width 9 height 10
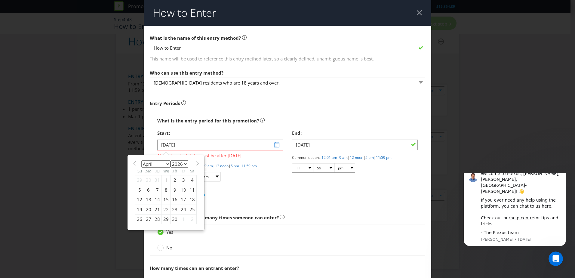
type input "[DATE]"
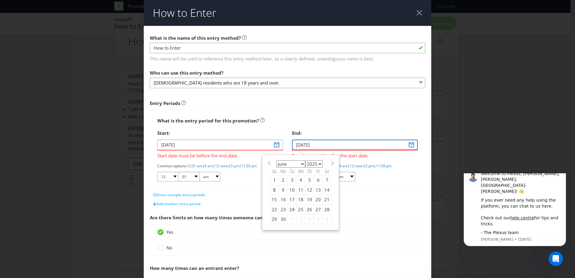
click at [406, 144] on input "[DATE]" at bounding box center [355, 145] width 126 height 11
click at [330, 162] on span at bounding box center [332, 163] width 5 height 5
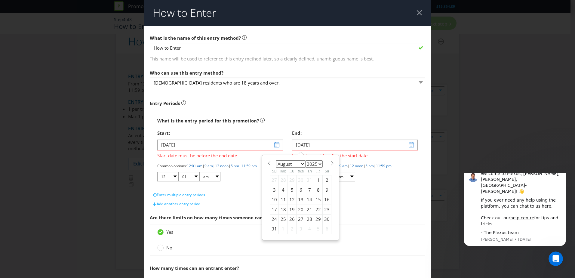
click at [267, 163] on span at bounding box center [269, 163] width 5 height 5
select select "6"
click at [273, 219] on div "27" at bounding box center [274, 219] width 9 height 10
type input "[DATE]"
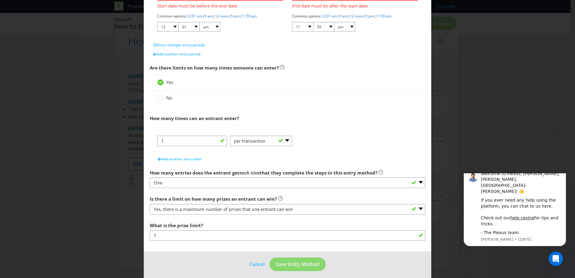
scroll to position [150, 0]
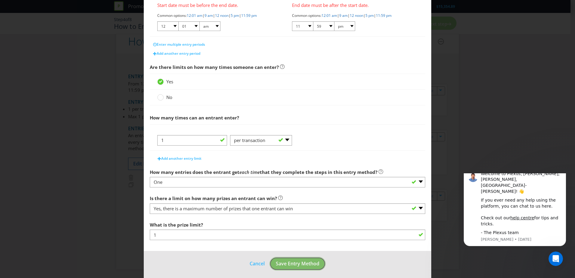
click at [288, 265] on span "Save Entry Method" at bounding box center [298, 263] width 44 height 7
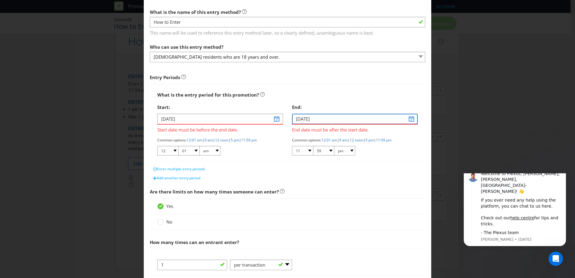
click at [414, 119] on input "[DATE]" at bounding box center [355, 119] width 126 height 11
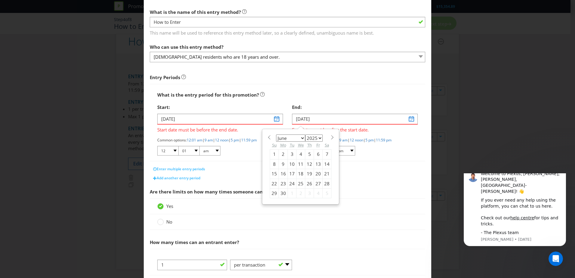
drag, startPoint x: 314, startPoint y: 137, endPoint x: 314, endPoint y: 141, distance: 3.6
click at [314, 137] on select "2025 2026 2027 2028 2029 2030 2031 2032 2033 2034 2035" at bounding box center [313, 138] width 17 height 7
select select "2026"
click at [305, 135] on select "2025 2026 2027 2028 2029 2030 2031 2032 2033 2034 2035" at bounding box center [313, 138] width 17 height 7
click at [294, 140] on select "January February March April May June July August September October November De…" at bounding box center [290, 138] width 29 height 7
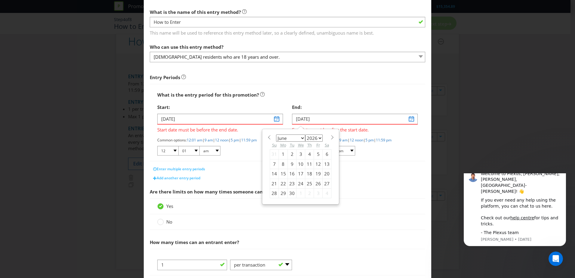
click at [330, 136] on span at bounding box center [332, 137] width 5 height 5
select select "6"
click at [274, 193] on div "26" at bounding box center [274, 193] width 9 height 10
type input "[DATE]"
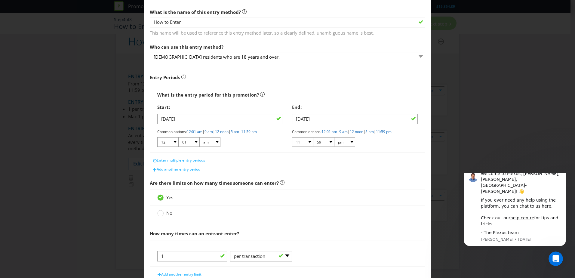
scroll to position [145, 0]
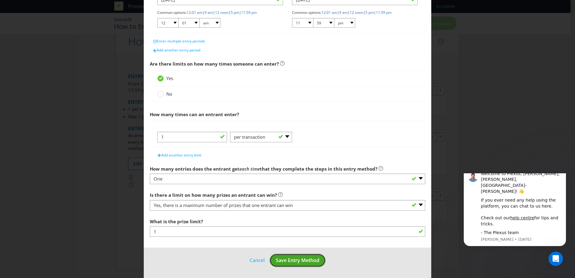
click at [300, 263] on span "Save Entry Method" at bounding box center [298, 260] width 44 height 7
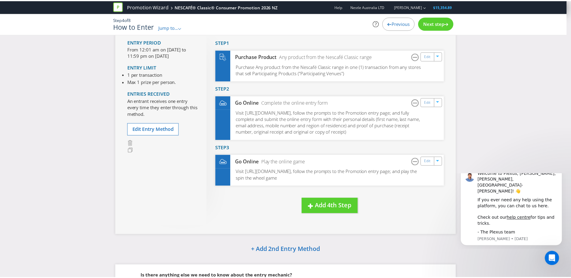
scroll to position [55, 0]
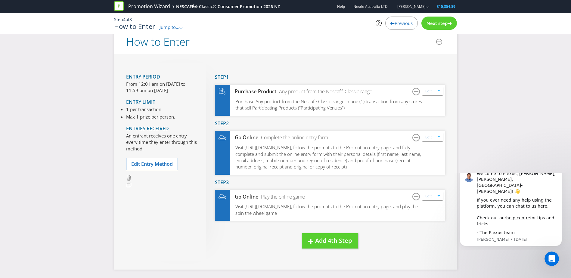
click at [431, 26] on span "Next step" at bounding box center [436, 23] width 21 height 6
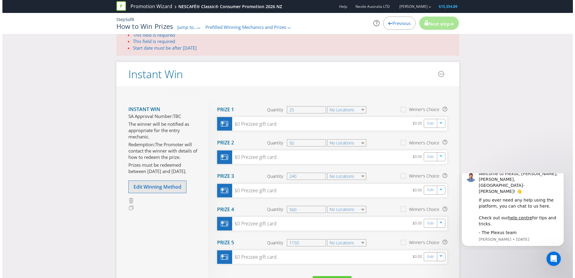
scroll to position [90, 0]
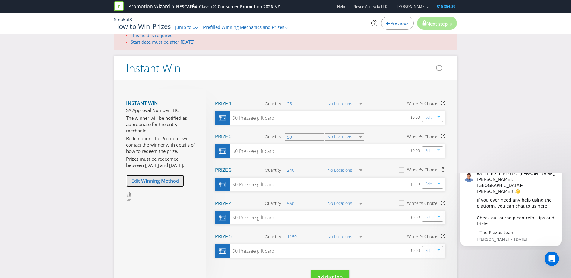
click at [160, 184] on button "Edit Winning Method" at bounding box center [155, 181] width 58 height 13
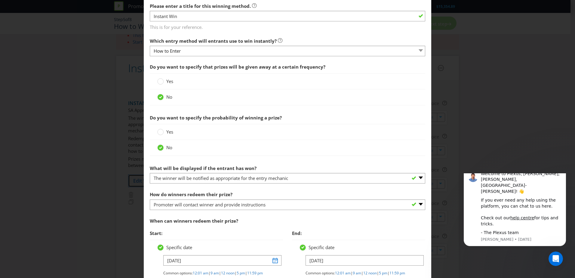
scroll to position [150, 0]
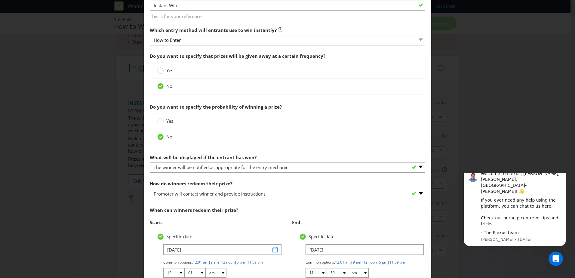
click at [262, 176] on section "Do you want to specify that prizes will be given away at a certain frequency? Y…" at bounding box center [288, 188] width 276 height 277
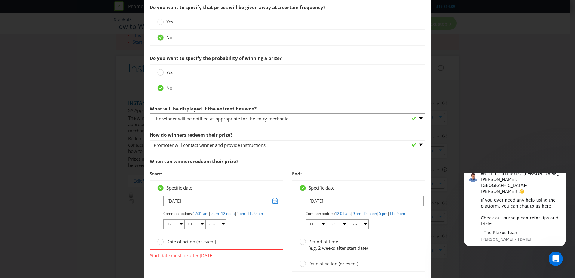
scroll to position [211, 0]
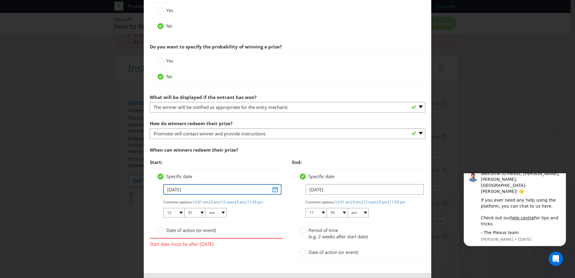
click at [275, 187] on input "[DATE]" at bounding box center [222, 189] width 118 height 11
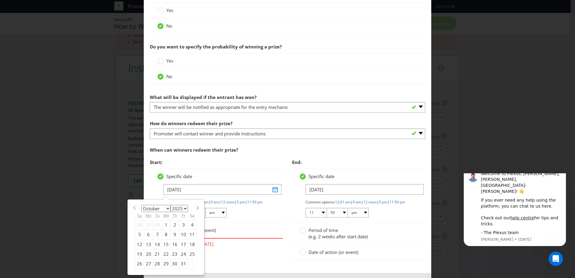
click at [196, 207] on span at bounding box center [197, 208] width 5 height 5
click at [195, 207] on span at bounding box center [197, 208] width 5 height 5
select select "11"
click at [181, 208] on select "2025 2026 2027 2028 2029 2030 2031 2032 2033 2034 2035" at bounding box center [179, 208] width 17 height 7
select select "2026"
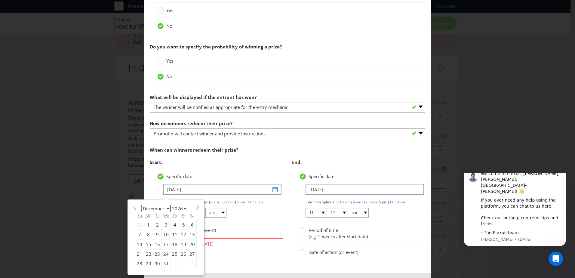
click at [171, 205] on select "2025 2026 2027 2028 2029 2030 2031 2032 2033 2034 2035" at bounding box center [179, 208] width 17 height 7
click at [164, 211] on select "January February March April May June July August September October November De…" at bounding box center [155, 208] width 29 height 7
select select "3"
click at [141, 205] on select "January February March April May June July August September October November De…" at bounding box center [155, 208] width 29 height 7
click at [146, 264] on div "27" at bounding box center [148, 264] width 9 height 10
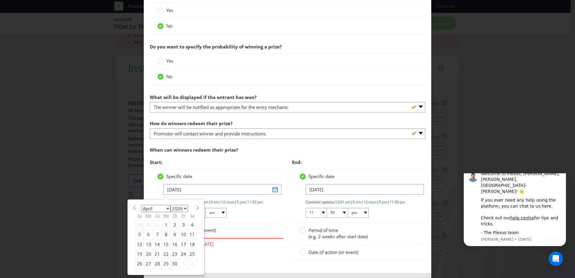
type input "[DATE]"
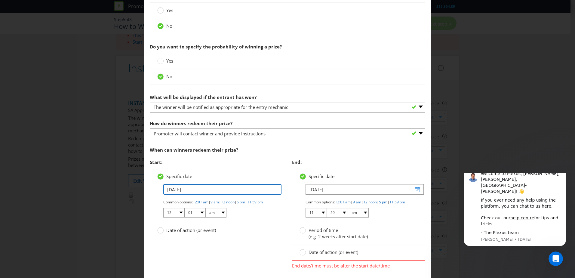
click at [233, 190] on input "[DATE]" at bounding box center [222, 189] width 118 height 11
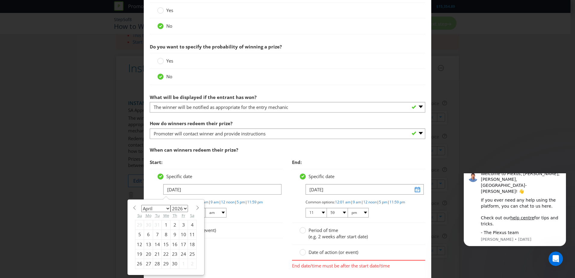
click at [274, 212] on div "Specific date [DATE] January February March April May June July August Septembe…" at bounding box center [216, 196] width 133 height 54
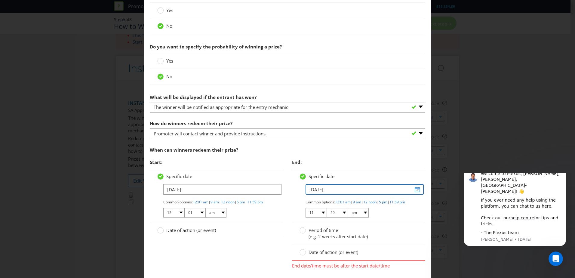
click at [323, 192] on input "[DATE]" at bounding box center [365, 189] width 118 height 11
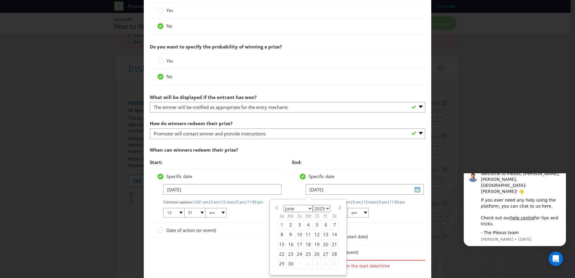
click at [325, 208] on select "2025 2026 2027 2028 2029 2030 2031 2032 2033 2034 2035" at bounding box center [321, 208] width 17 height 7
select select "2026"
click at [313, 205] on select "2025 2026 2027 2028 2029 2030 2031 2032 2033 2034 2035" at bounding box center [321, 208] width 17 height 7
click at [338, 208] on span at bounding box center [340, 208] width 5 height 5
select select "6"
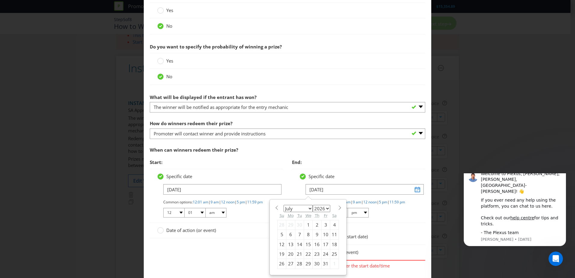
click at [280, 265] on div "26" at bounding box center [282, 264] width 9 height 10
type input "[DATE]"
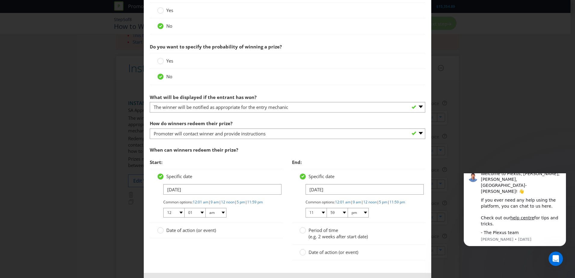
click at [271, 229] on div "Date of action (or event)" at bounding box center [216, 230] width 133 height 15
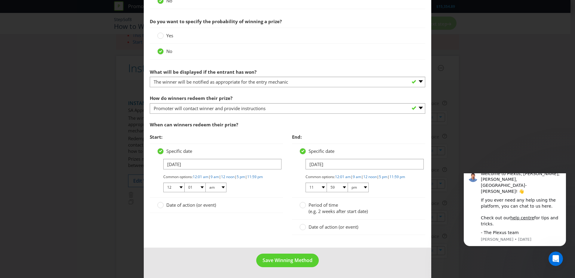
scroll to position [241, 0]
click at [274, 261] on span "Save Winning Method" at bounding box center [288, 260] width 50 height 7
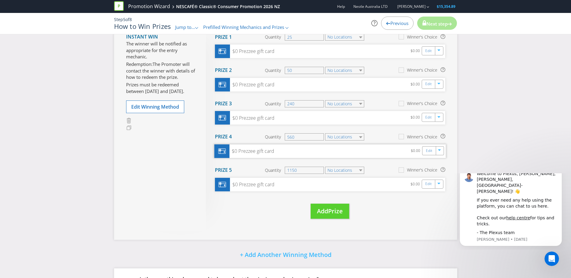
scroll to position [77, 0]
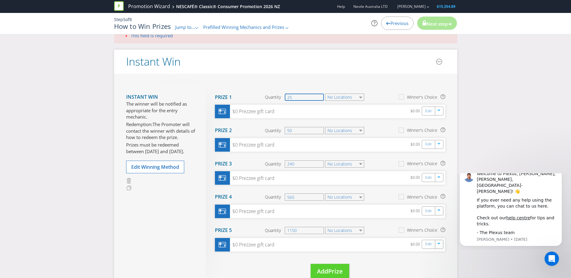
click at [292, 97] on input "25" at bounding box center [304, 97] width 39 height 7
click at [325, 96] on select "No Locations" at bounding box center [344, 97] width 39 height 7
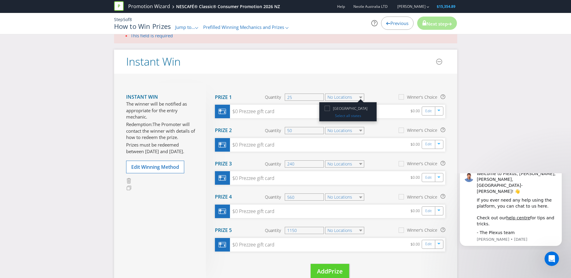
click at [345, 81] on div "Instant Win The winner will be notified as appropriate for the entry mechanic. …" at bounding box center [285, 187] width 343 height 226
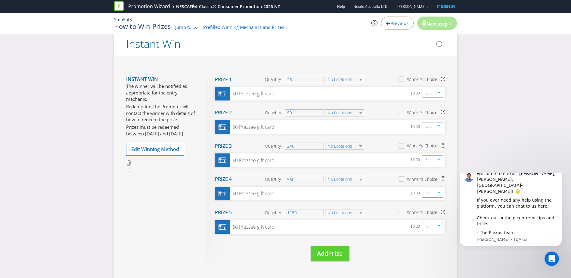
scroll to position [0, 0]
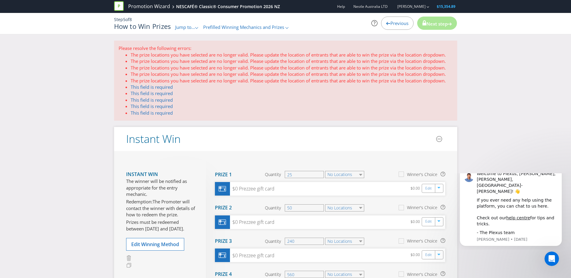
click at [267, 25] on span "Prefilled Winning Mechanics and Prizes" at bounding box center [243, 27] width 81 height 6
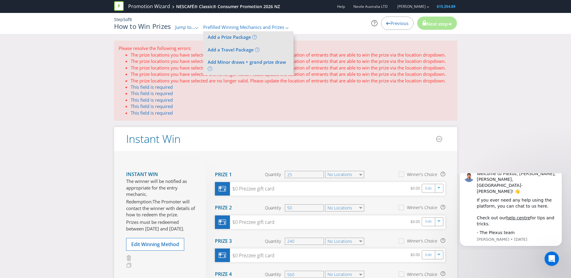
click at [292, 24] on div "How to Win Prizes Jump to... .st0{fill-rule:evenodd;clip-rule:evenodd;} Promoti…" at bounding box center [227, 27] width 226 height 8
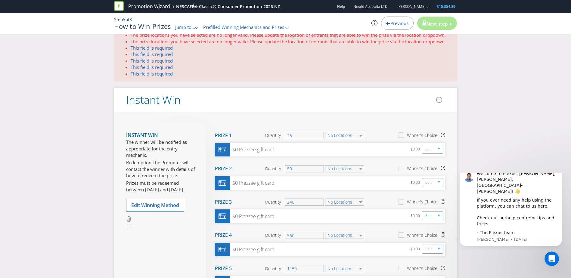
scroll to position [120, 0]
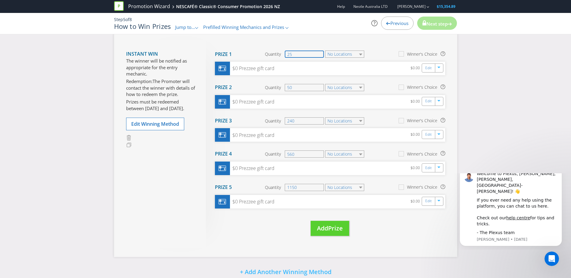
click at [311, 55] on input "25" at bounding box center [304, 54] width 39 height 7
click at [335, 50] on section "Prize 1 Quantity 25 No Locations Winner's Choice" at bounding box center [330, 54] width 230 height 15
click at [335, 52] on select "No Locations" at bounding box center [344, 54] width 39 height 7
click at [326, 68] on icon at bounding box center [328, 66] width 8 height 8
click at [0, 0] on input "[GEOGRAPHIC_DATA]" at bounding box center [0, 0] width 0 height 0
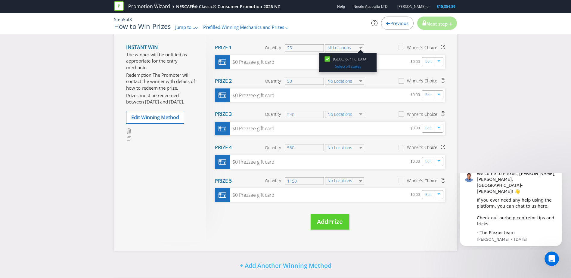
click at [267, 51] on span "Quantity" at bounding box center [273, 48] width 16 height 6
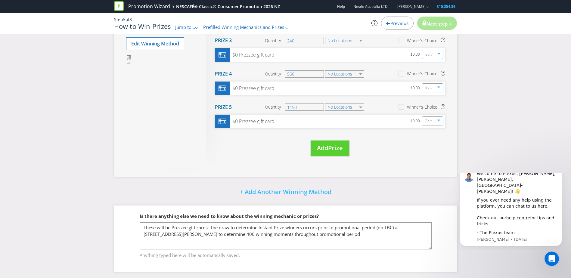
scroll to position [197, 0]
